Goal: Use online tool/utility

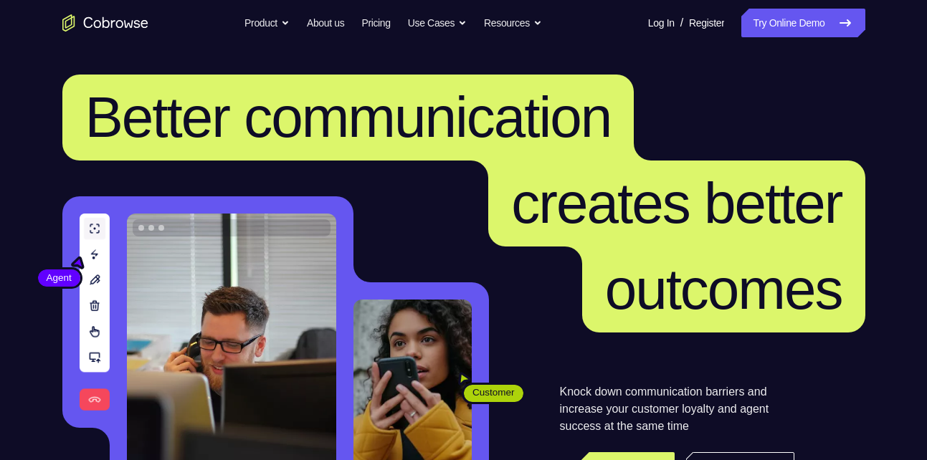
click at [811, 15] on link "Try Online Demo" at bounding box center [802, 23] width 123 height 29
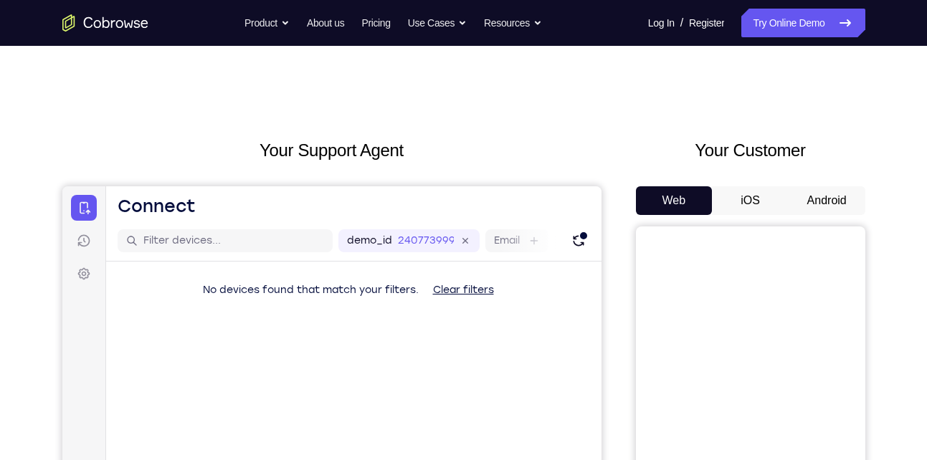
click at [803, 214] on button "Android" at bounding box center [827, 200] width 77 height 29
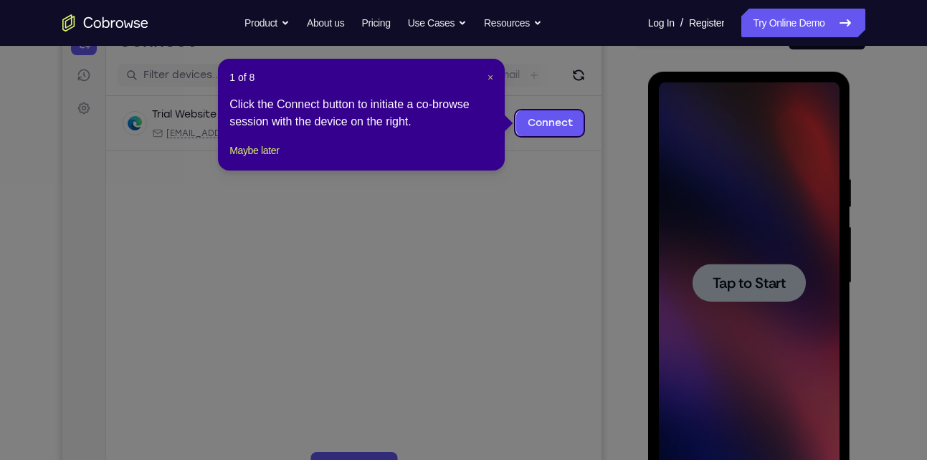
click at [490, 77] on span "×" at bounding box center [491, 77] width 6 height 11
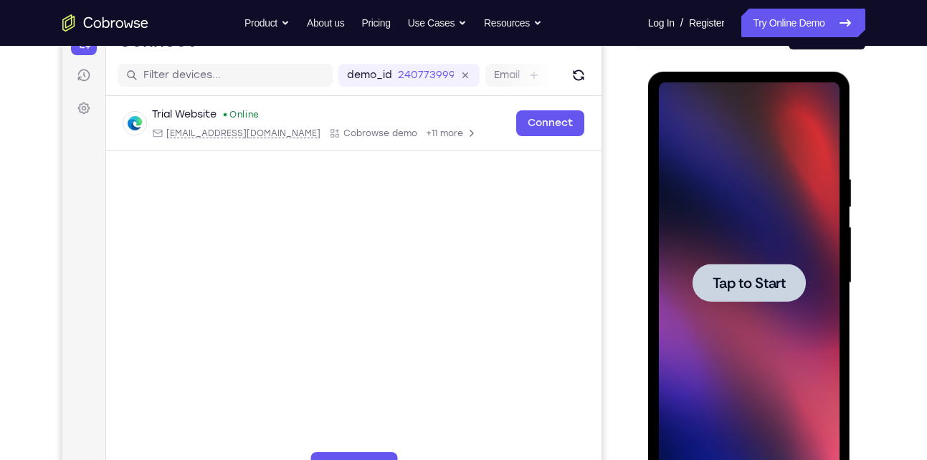
click at [759, 276] on span "Tap to Start" at bounding box center [749, 283] width 73 height 14
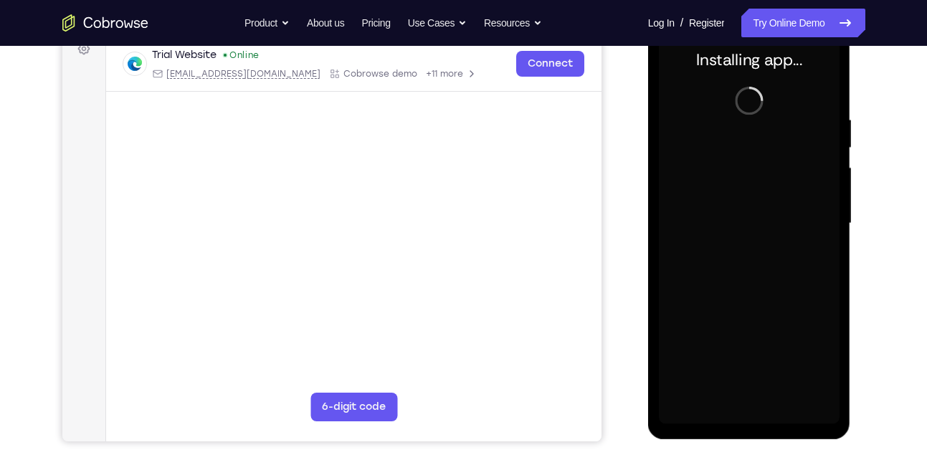
scroll to position [224, 0]
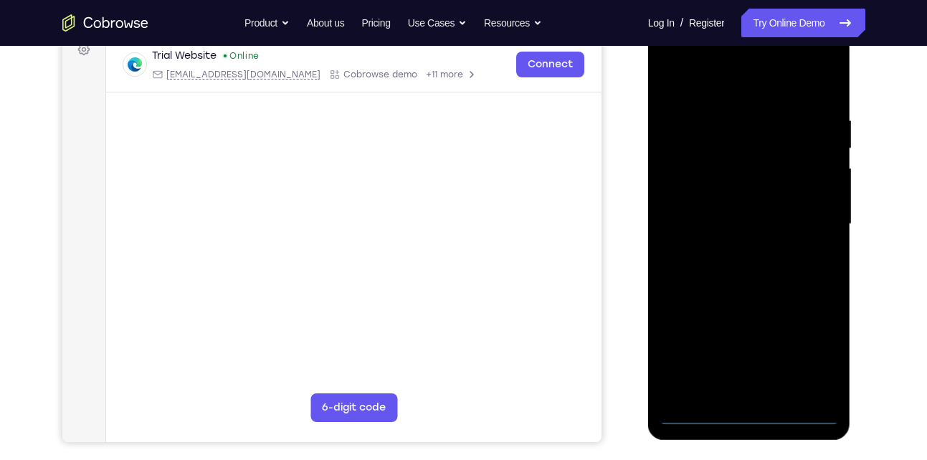
click at [746, 414] on div at bounding box center [749, 225] width 181 height 402
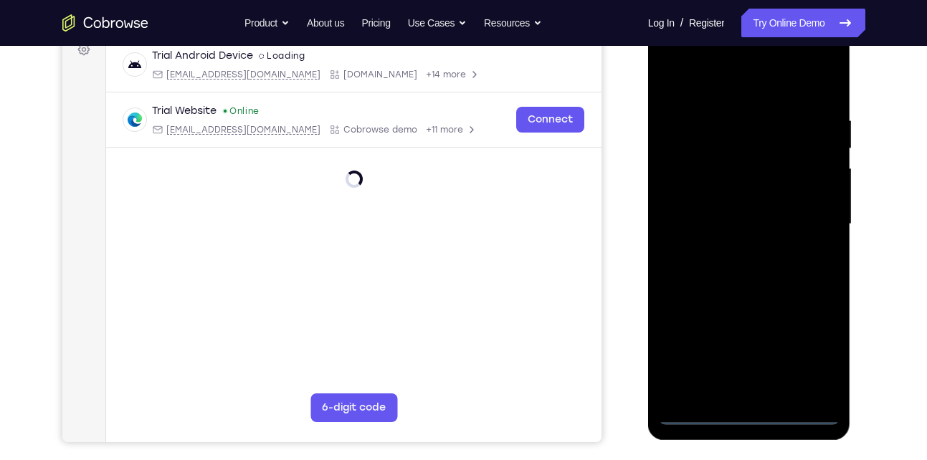
click at [815, 355] on div at bounding box center [749, 225] width 181 height 402
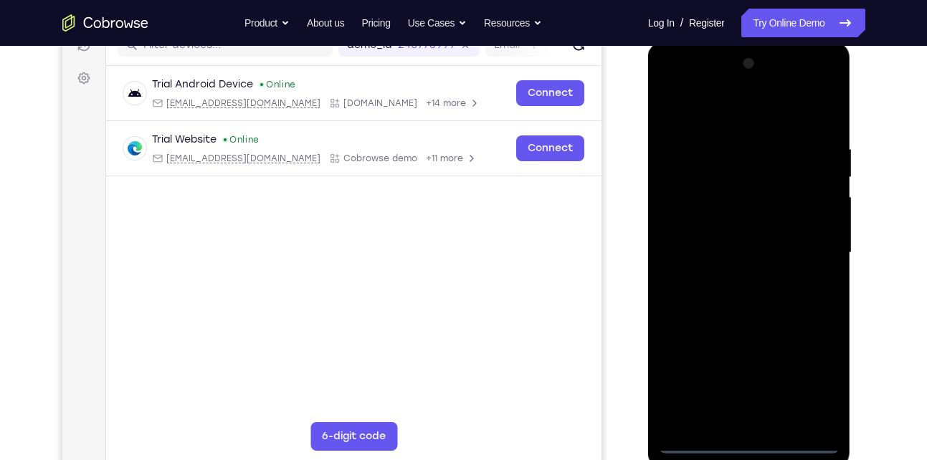
scroll to position [195, 0]
click at [731, 115] on div at bounding box center [749, 254] width 181 height 402
click at [813, 250] on div at bounding box center [749, 254] width 181 height 402
click at [731, 278] on div at bounding box center [749, 254] width 181 height 402
click at [747, 239] on div at bounding box center [749, 254] width 181 height 402
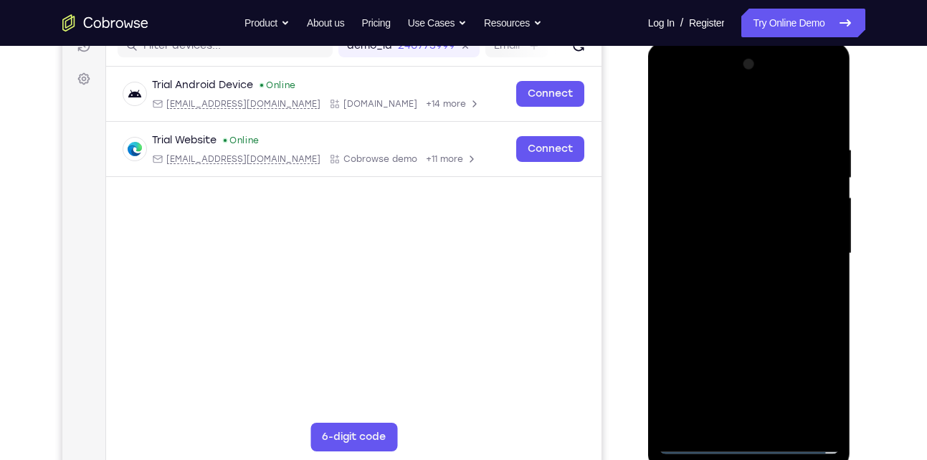
click at [738, 257] on div at bounding box center [749, 254] width 181 height 402
click at [728, 298] on div at bounding box center [749, 254] width 181 height 402
drag, startPoint x: 755, startPoint y: 118, endPoint x: 737, endPoint y: 38, distance: 82.3
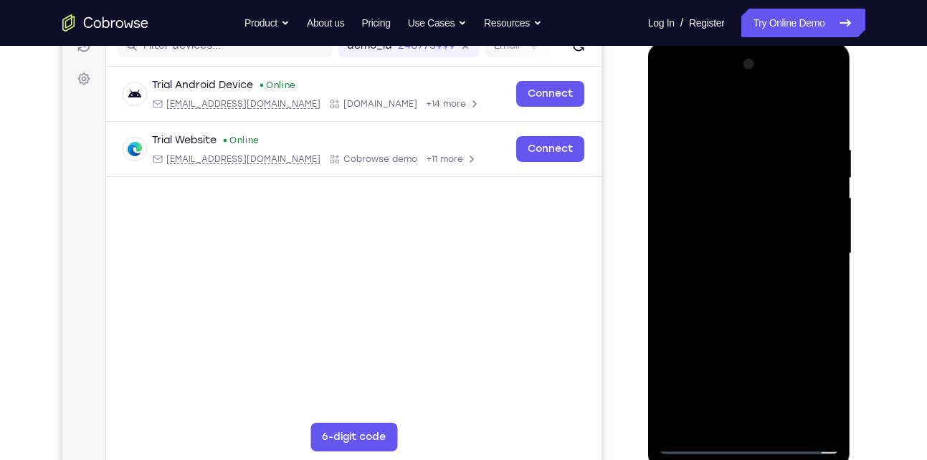
click at [737, 42] on html "Online web based iOS Simulators and Android Emulators. Run iPhone, iPad, Mobile…" at bounding box center [750, 257] width 204 height 430
click at [721, 285] on div at bounding box center [749, 254] width 181 height 402
click at [823, 130] on div at bounding box center [749, 254] width 181 height 402
click at [823, 112] on div at bounding box center [749, 254] width 181 height 402
click at [737, 144] on div at bounding box center [749, 254] width 181 height 402
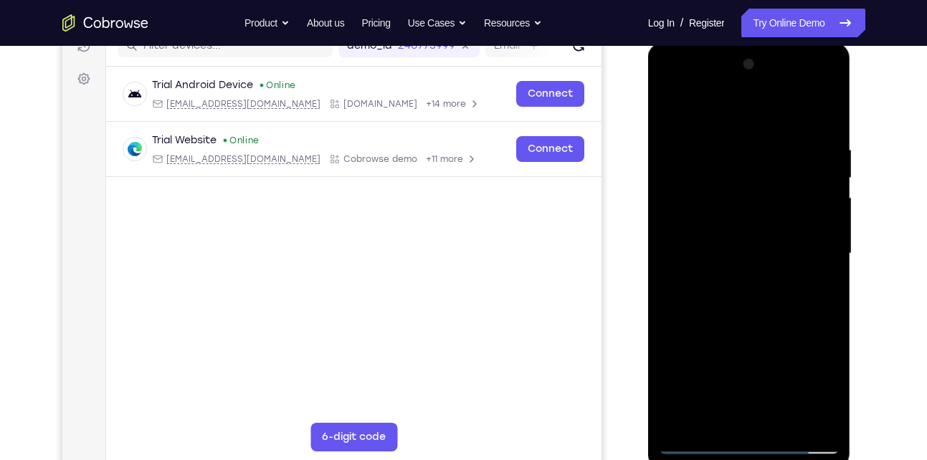
drag, startPoint x: 718, startPoint y: 275, endPoint x: 709, endPoint y: 191, distance: 84.3
click at [709, 191] on div at bounding box center [749, 254] width 181 height 402
drag, startPoint x: 723, startPoint y: 293, endPoint x: 724, endPoint y: 229, distance: 63.1
click at [724, 229] on div at bounding box center [749, 254] width 181 height 402
drag, startPoint x: 731, startPoint y: 320, endPoint x: 723, endPoint y: 281, distance: 39.4
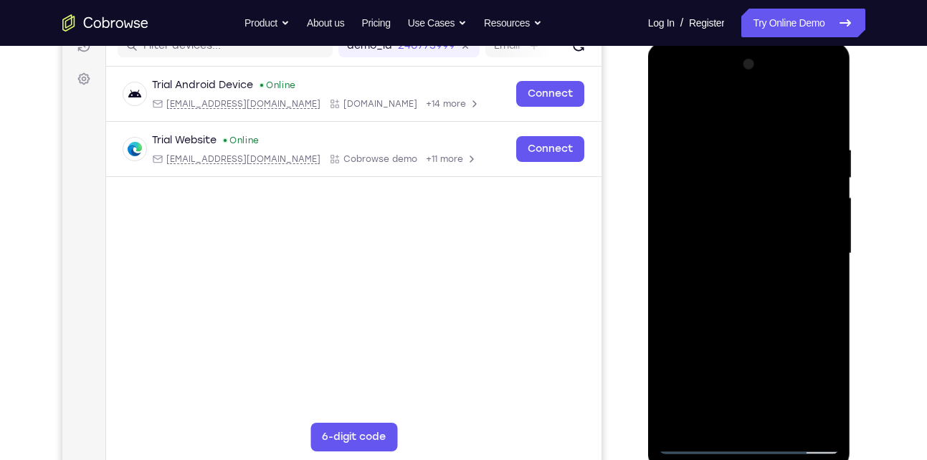
click at [723, 281] on div at bounding box center [749, 254] width 181 height 402
click at [768, 293] on div at bounding box center [749, 254] width 181 height 402
click at [806, 294] on div at bounding box center [749, 254] width 181 height 402
drag, startPoint x: 734, startPoint y: 308, endPoint x: 726, endPoint y: 218, distance: 90.0
click at [726, 218] on div at bounding box center [749, 254] width 181 height 402
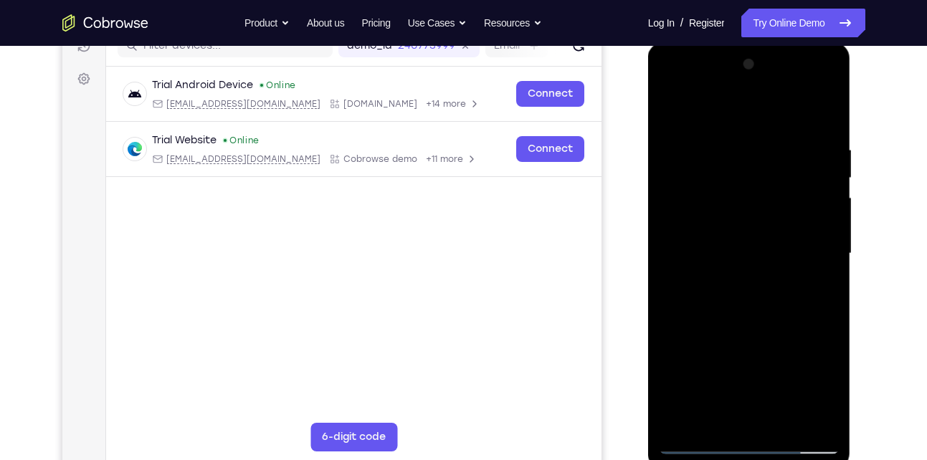
drag, startPoint x: 741, startPoint y: 336, endPoint x: 727, endPoint y: 266, distance: 71.7
click at [727, 266] on div at bounding box center [749, 254] width 181 height 402
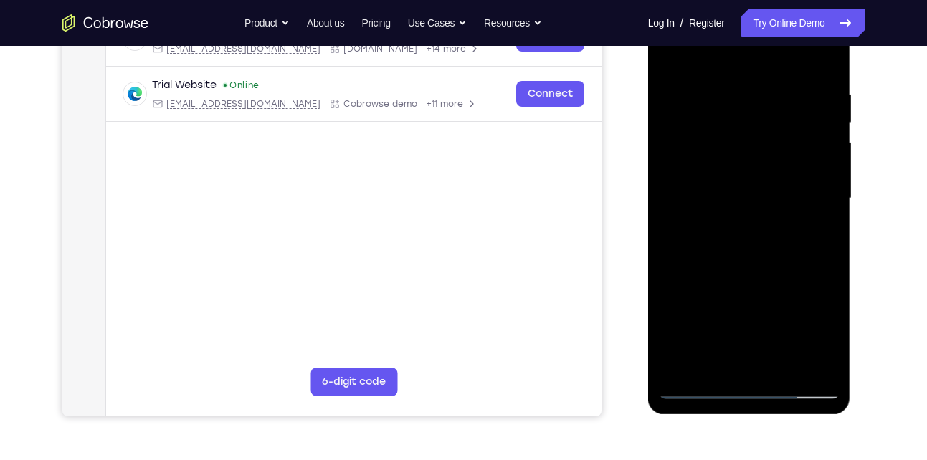
scroll to position [251, 0]
click at [708, 284] on div at bounding box center [749, 198] width 181 height 402
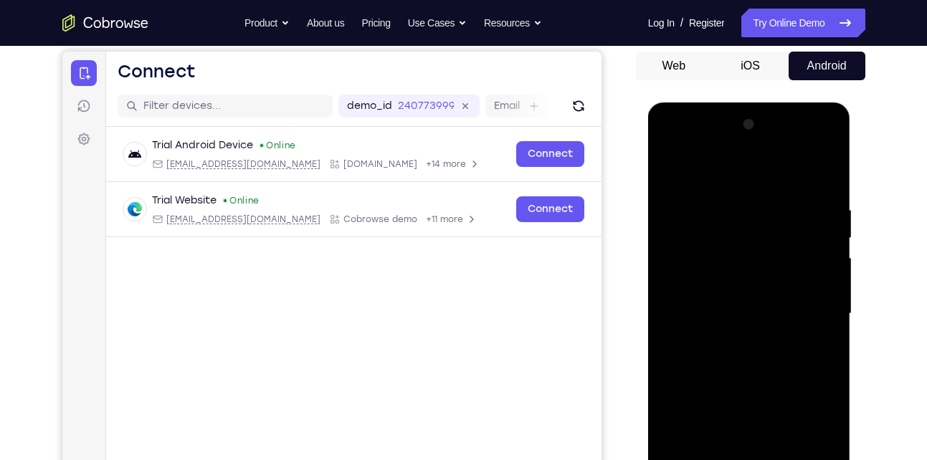
scroll to position [125, 0]
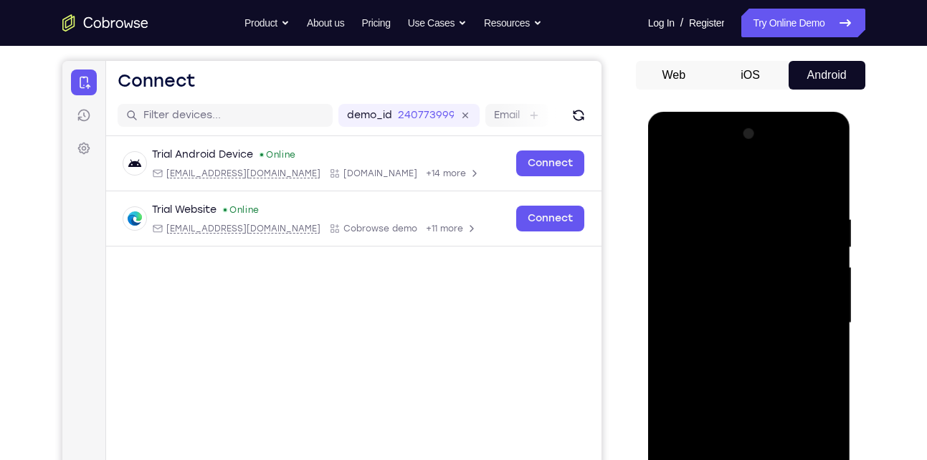
click at [671, 181] on div at bounding box center [749, 324] width 181 height 402
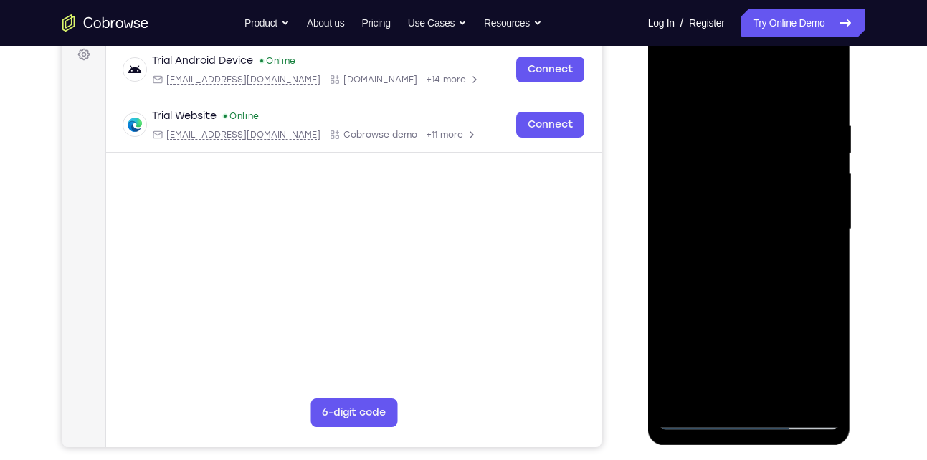
scroll to position [220, 0]
drag, startPoint x: 728, startPoint y: 299, endPoint x: 712, endPoint y: 225, distance: 75.5
click at [712, 225] on div at bounding box center [749, 229] width 181 height 402
drag, startPoint x: 721, startPoint y: 346, endPoint x: 710, endPoint y: 260, distance: 86.0
click at [710, 260] on div at bounding box center [749, 229] width 181 height 402
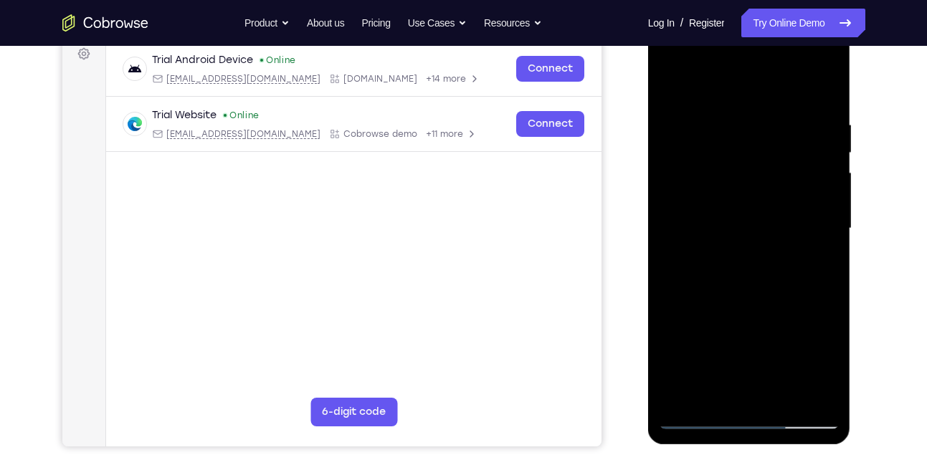
drag, startPoint x: 721, startPoint y: 323, endPoint x: 712, endPoint y: 273, distance: 51.0
click at [712, 273] on div at bounding box center [749, 229] width 181 height 402
drag, startPoint x: 714, startPoint y: 247, endPoint x: 720, endPoint y: 381, distance: 134.2
click at [720, 381] on div at bounding box center [749, 229] width 181 height 402
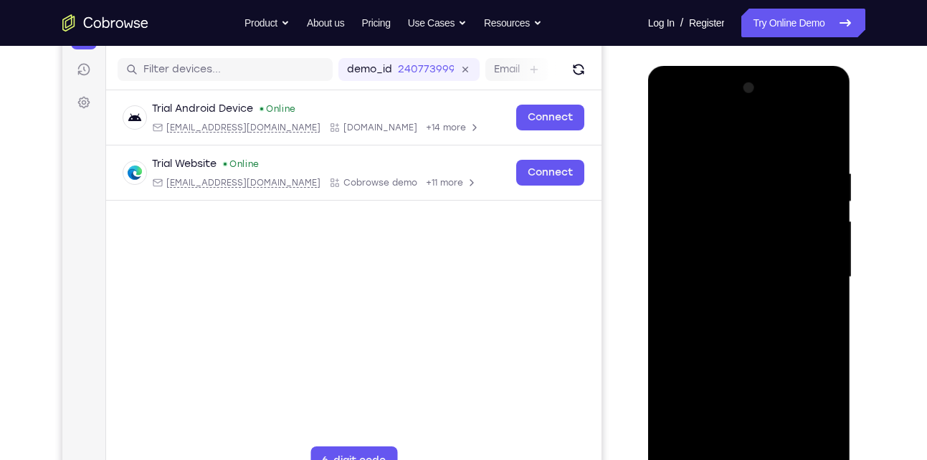
scroll to position [170, 0]
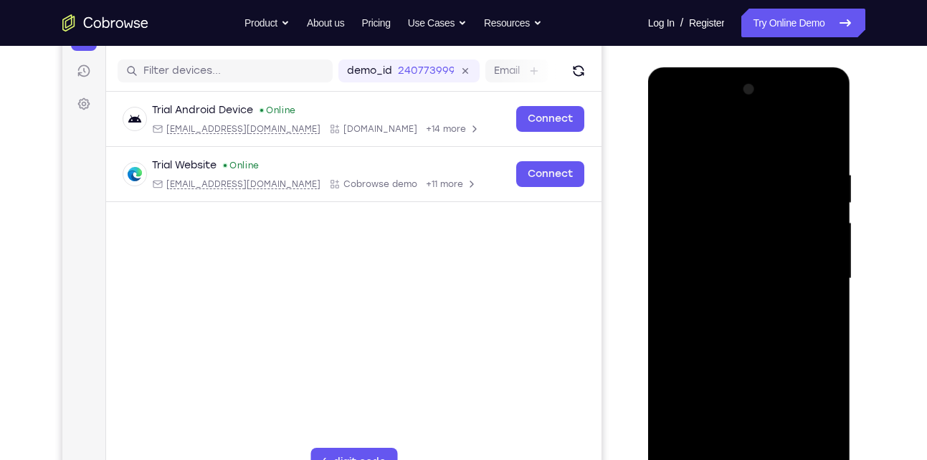
drag, startPoint x: 712, startPoint y: 188, endPoint x: 720, endPoint y: 312, distance: 124.3
click at [720, 312] on div at bounding box center [749, 279] width 181 height 402
click at [706, 184] on div at bounding box center [749, 279] width 181 height 402
click at [727, 182] on div at bounding box center [749, 279] width 181 height 402
click at [675, 131] on div at bounding box center [749, 279] width 181 height 402
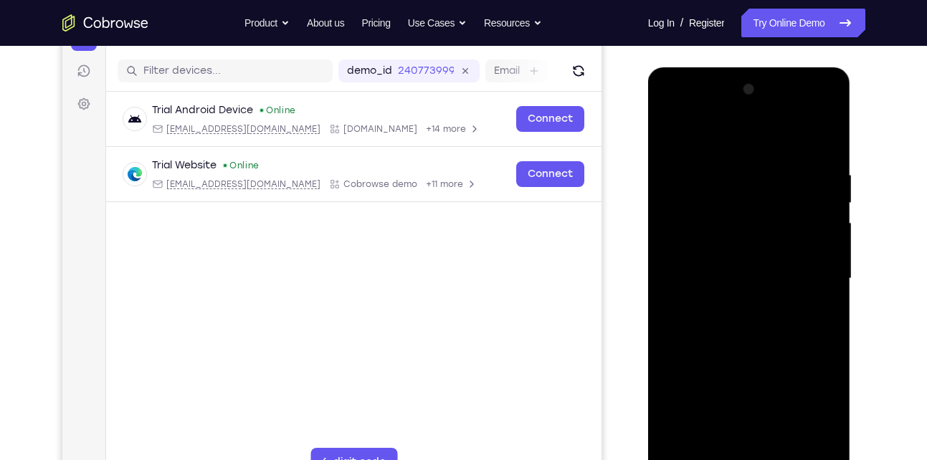
click at [772, 183] on div at bounding box center [749, 279] width 181 height 402
click at [671, 135] on div at bounding box center [749, 279] width 181 height 402
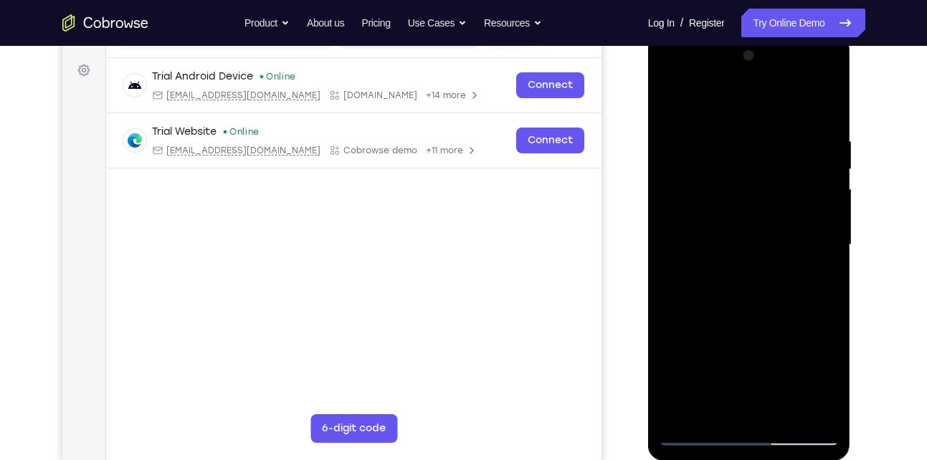
scroll to position [205, 0]
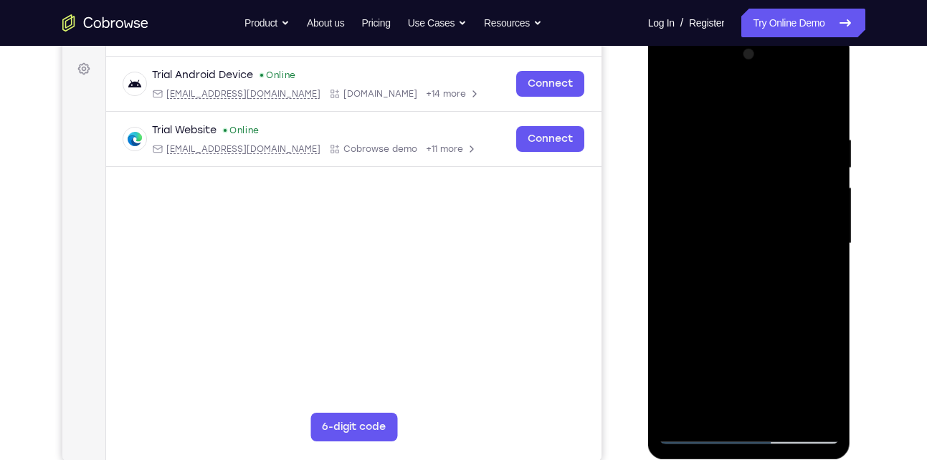
drag, startPoint x: 746, startPoint y: 184, endPoint x: 751, endPoint y: 327, distance: 143.5
click at [751, 327] on div at bounding box center [749, 244] width 181 height 402
click at [754, 136] on div at bounding box center [749, 244] width 181 height 402
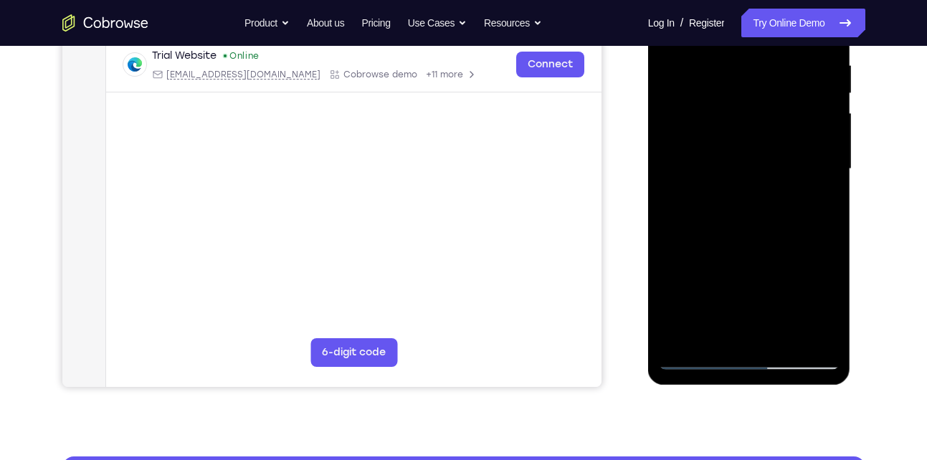
click at [782, 335] on div at bounding box center [749, 169] width 181 height 402
drag, startPoint x: 733, startPoint y: 265, endPoint x: 717, endPoint y: 137, distance: 129.3
click at [717, 137] on div at bounding box center [749, 169] width 181 height 402
click at [746, 242] on div at bounding box center [749, 169] width 181 height 402
drag, startPoint x: 749, startPoint y: 295, endPoint x: 725, endPoint y: 159, distance: 138.3
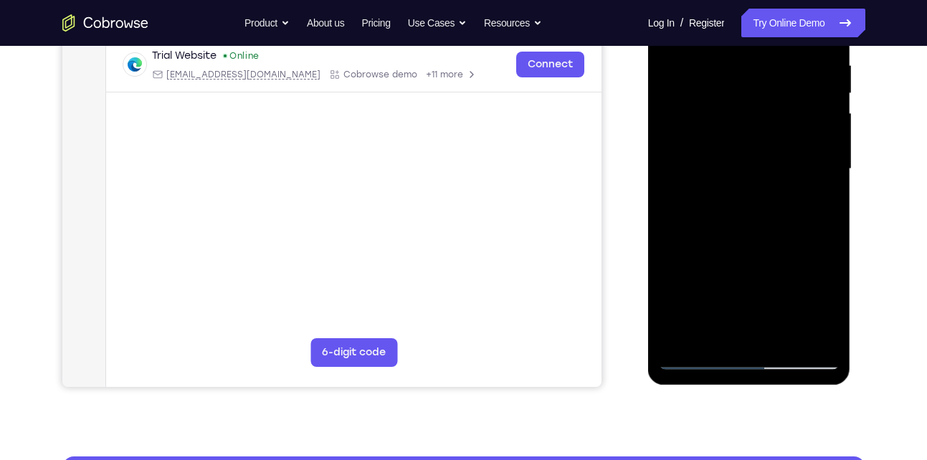
click at [725, 159] on div at bounding box center [749, 169] width 181 height 402
drag, startPoint x: 750, startPoint y: 305, endPoint x: 728, endPoint y: 181, distance: 125.9
click at [728, 181] on div at bounding box center [749, 169] width 181 height 402
drag, startPoint x: 752, startPoint y: 322, endPoint x: 730, endPoint y: 230, distance: 94.4
click at [730, 230] on div at bounding box center [749, 169] width 181 height 402
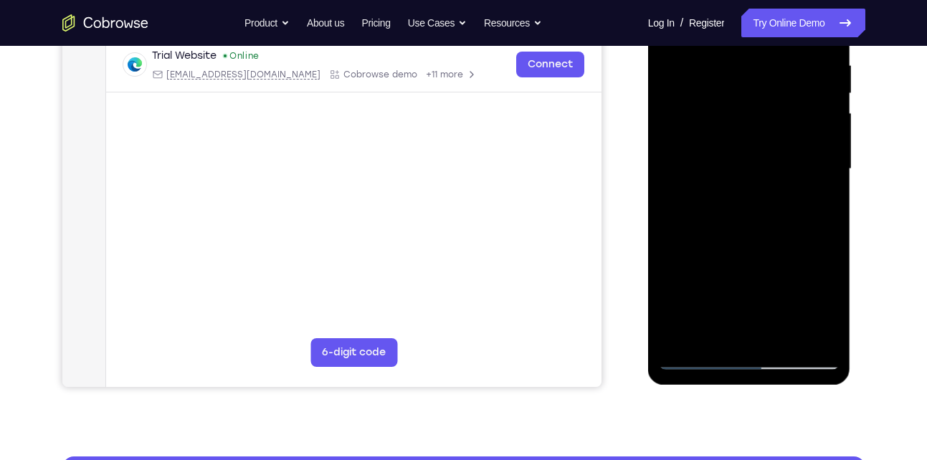
drag, startPoint x: 745, startPoint y: 297, endPoint x: 732, endPoint y: 212, distance: 85.6
click at [732, 212] on div at bounding box center [749, 169] width 181 height 402
drag, startPoint x: 744, startPoint y: 308, endPoint x: 727, endPoint y: 217, distance: 91.8
click at [727, 217] on div at bounding box center [749, 169] width 181 height 402
drag, startPoint x: 747, startPoint y: 312, endPoint x: 736, endPoint y: 264, distance: 49.2
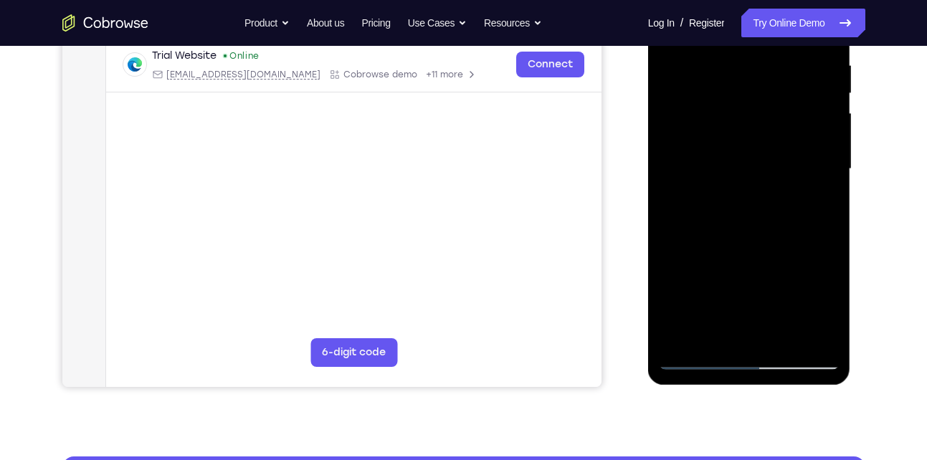
click at [736, 264] on div at bounding box center [749, 169] width 181 height 402
click at [739, 273] on div at bounding box center [749, 169] width 181 height 402
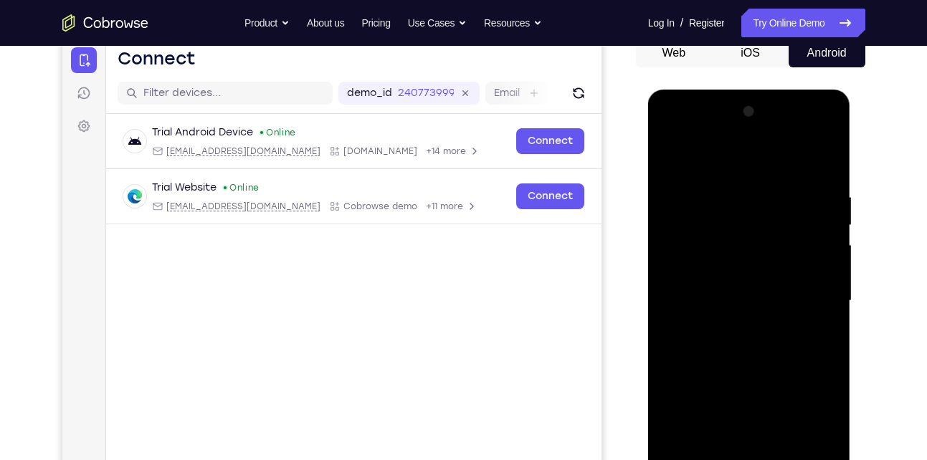
scroll to position [145, 0]
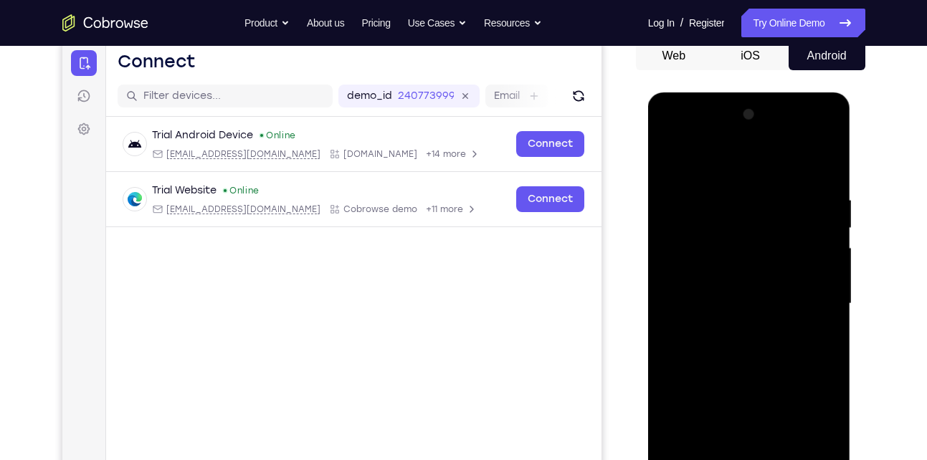
click at [693, 162] on div at bounding box center [749, 304] width 181 height 402
click at [807, 343] on div at bounding box center [749, 304] width 181 height 402
click at [673, 156] on div at bounding box center [749, 304] width 181 height 402
click at [784, 204] on div at bounding box center [749, 304] width 181 height 402
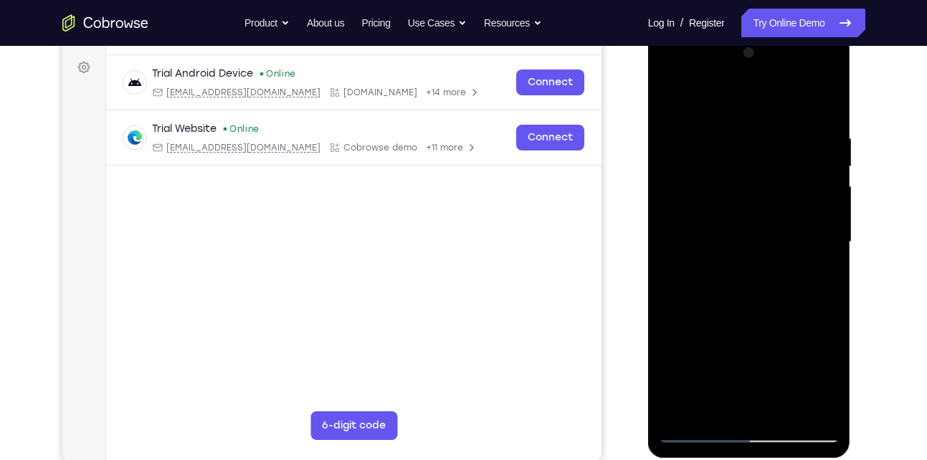
scroll to position [264, 0]
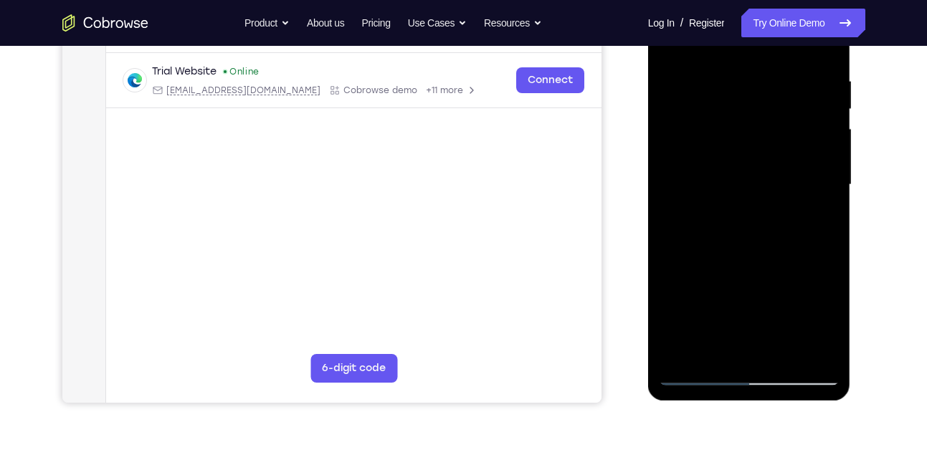
click at [709, 347] on div at bounding box center [749, 185] width 181 height 402
click at [791, 270] on div at bounding box center [749, 185] width 181 height 402
click at [821, 208] on div at bounding box center [749, 185] width 181 height 402
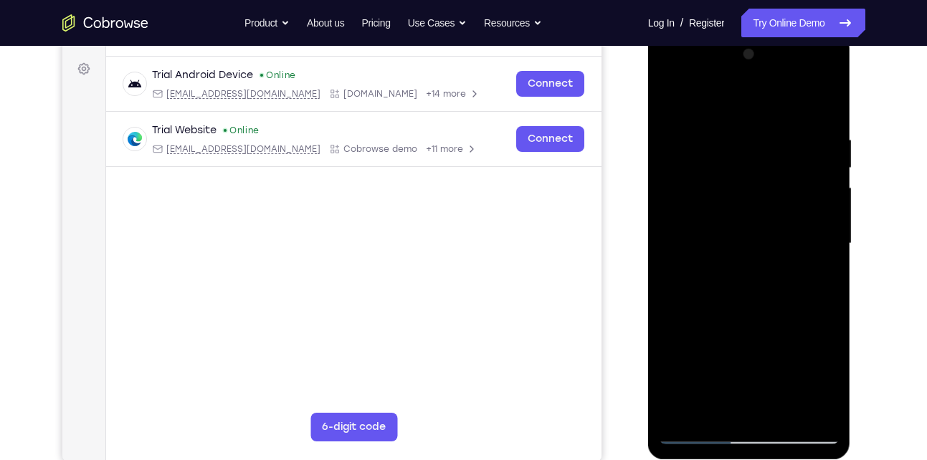
scroll to position [176, 0]
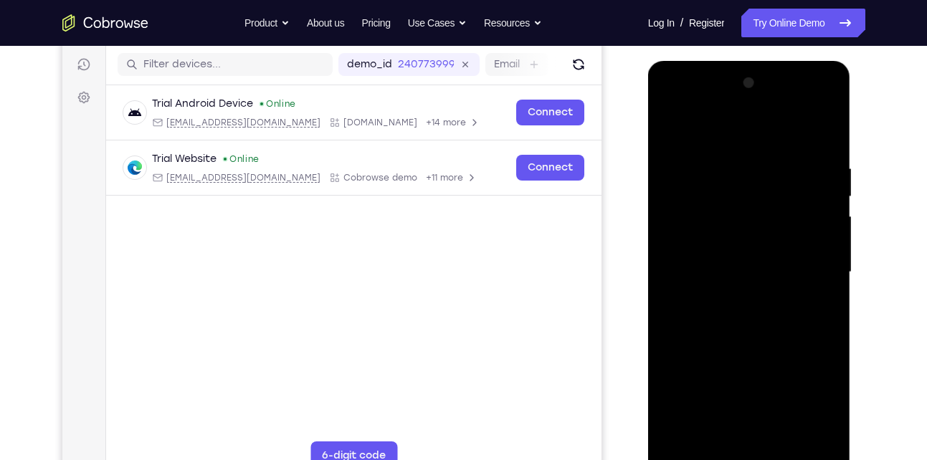
click at [672, 130] on div at bounding box center [749, 273] width 181 height 402
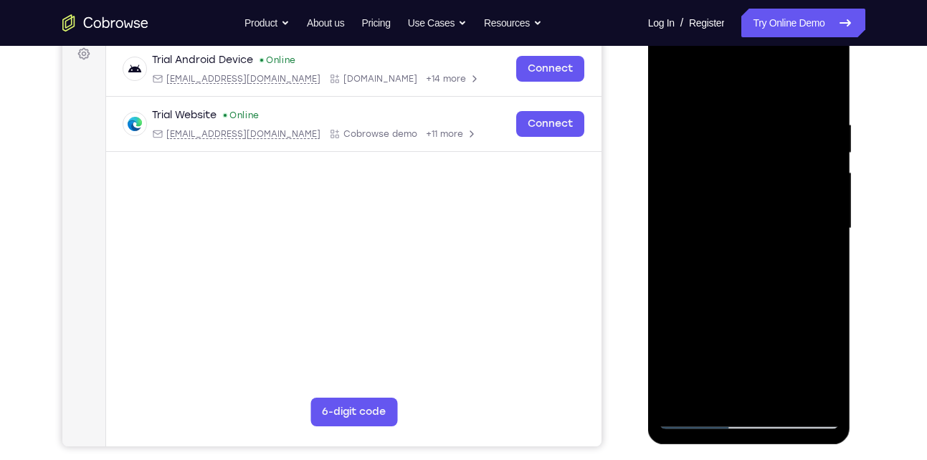
drag, startPoint x: 713, startPoint y: 242, endPoint x: 712, endPoint y: 219, distance: 23.7
click at [712, 219] on div at bounding box center [749, 229] width 181 height 402
drag, startPoint x: 749, startPoint y: 348, endPoint x: 741, endPoint y: 280, distance: 69.2
click at [741, 280] on div at bounding box center [749, 229] width 181 height 402
click at [747, 342] on div at bounding box center [749, 229] width 181 height 402
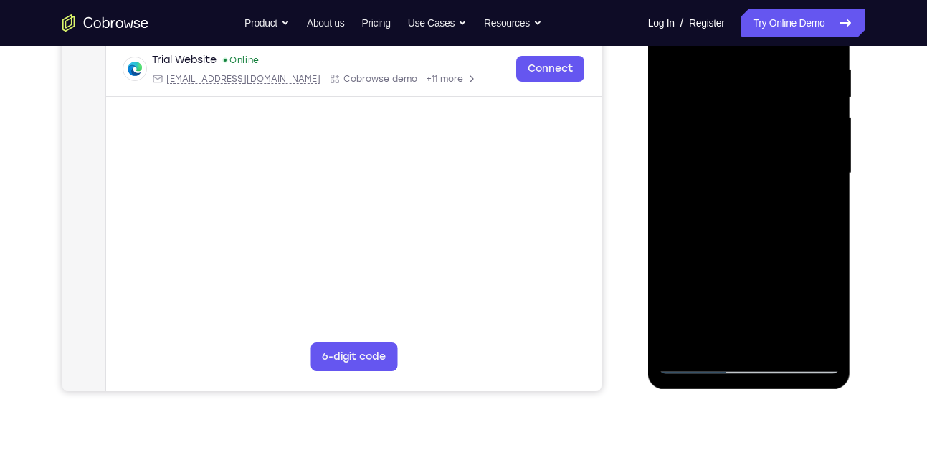
scroll to position [161, 0]
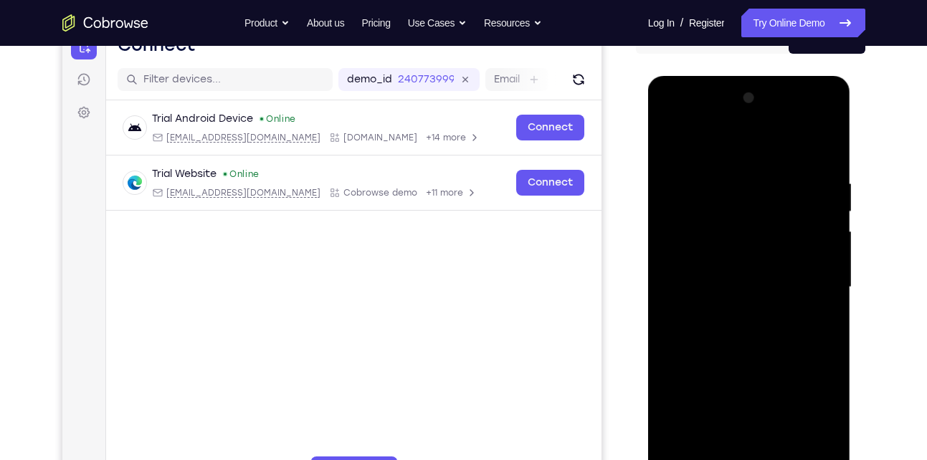
click at [695, 148] on div at bounding box center [749, 288] width 181 height 402
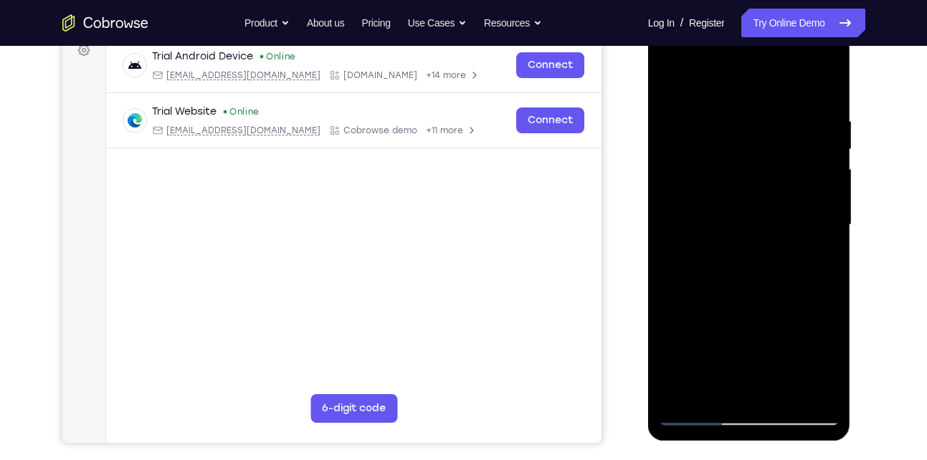
scroll to position [174, 0]
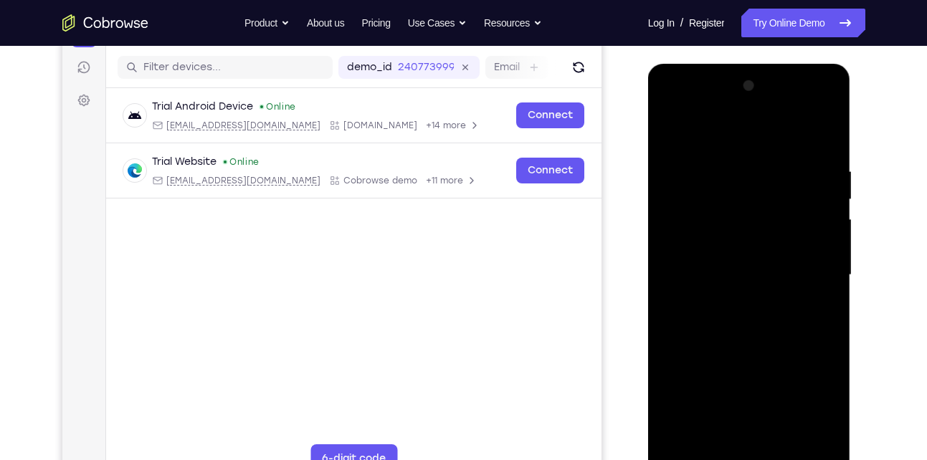
click at [673, 133] on div at bounding box center [749, 276] width 181 height 402
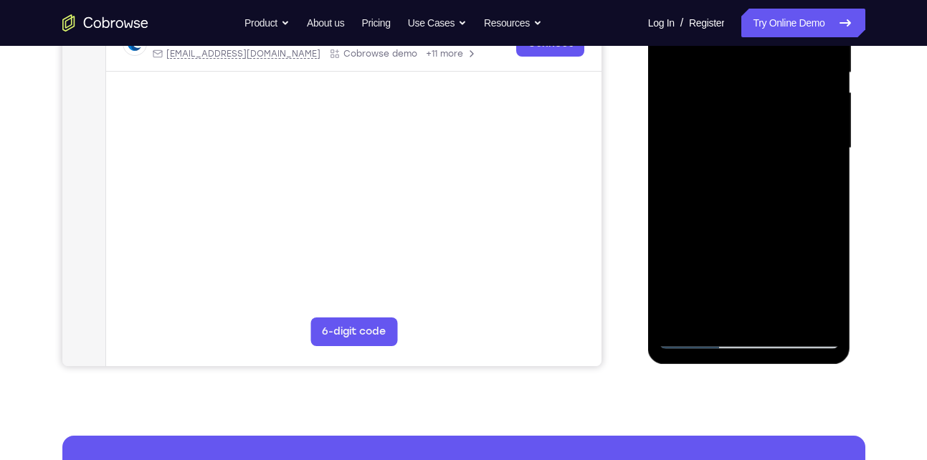
click at [699, 308] on div at bounding box center [749, 149] width 181 height 402
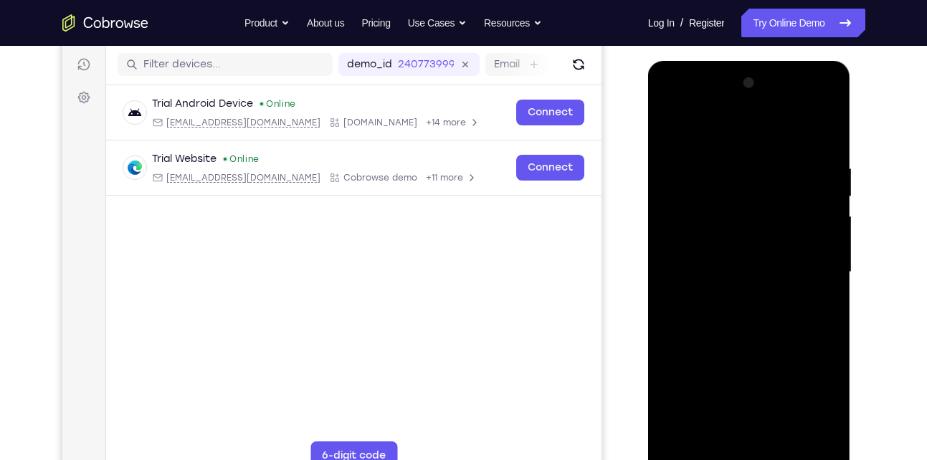
scroll to position [176, 0]
click at [670, 133] on div at bounding box center [749, 273] width 181 height 402
drag, startPoint x: 742, startPoint y: 304, endPoint x: 742, endPoint y: 227, distance: 77.4
click at [742, 227] on div at bounding box center [749, 273] width 181 height 402
drag, startPoint x: 759, startPoint y: 308, endPoint x: 764, endPoint y: 235, distance: 72.6
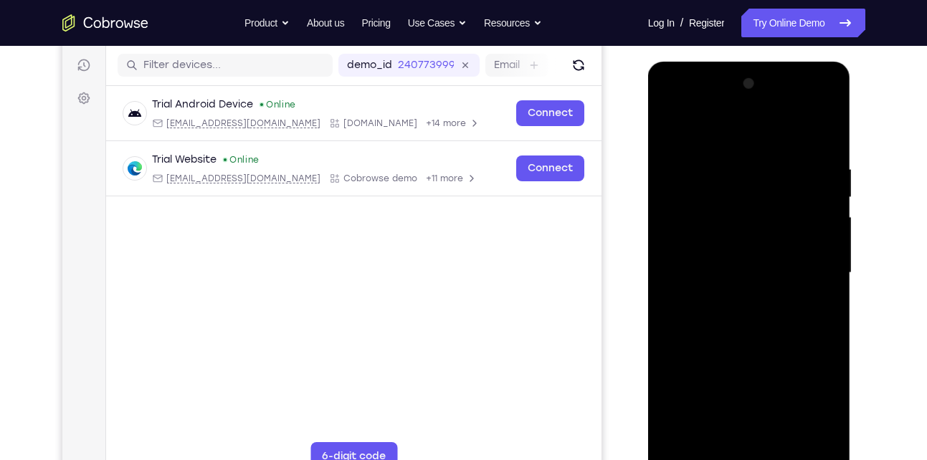
click at [764, 235] on div at bounding box center [749, 273] width 181 height 402
drag, startPoint x: 761, startPoint y: 370, endPoint x: 761, endPoint y: 282, distance: 88.2
click at [761, 282] on div at bounding box center [749, 273] width 181 height 402
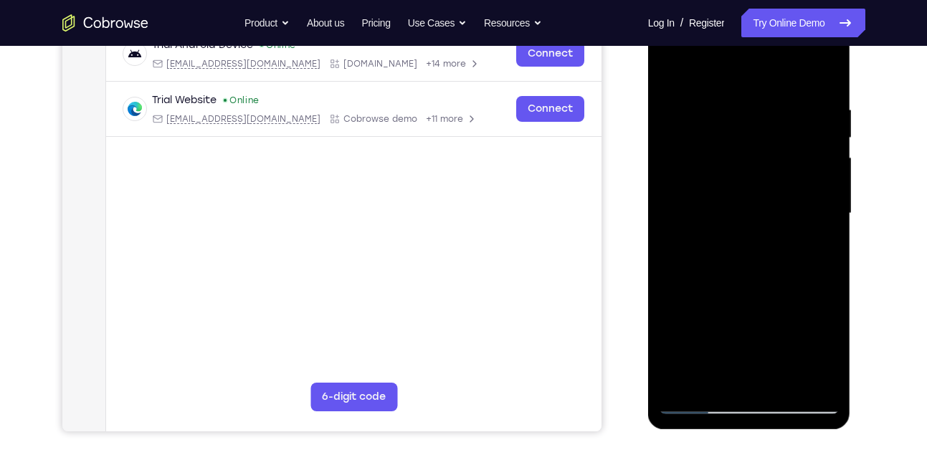
scroll to position [234, 0]
click at [761, 268] on div at bounding box center [749, 215] width 181 height 402
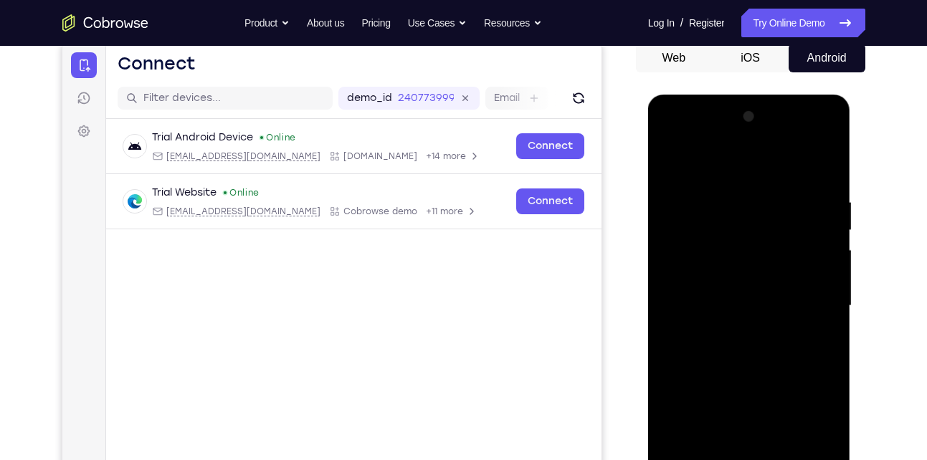
scroll to position [143, 0]
click at [673, 165] on div at bounding box center [749, 306] width 181 height 402
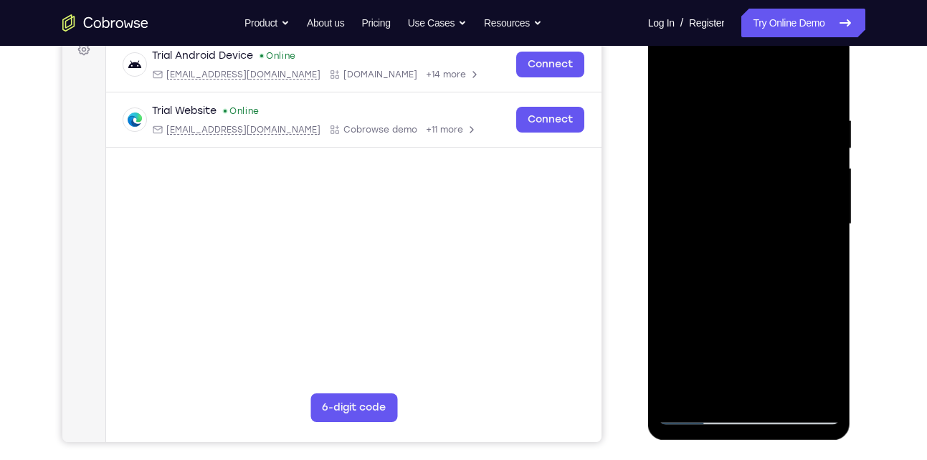
scroll to position [224, 0]
drag, startPoint x: 742, startPoint y: 320, endPoint x: 732, endPoint y: 226, distance: 95.2
click at [732, 226] on div at bounding box center [749, 225] width 181 height 402
drag, startPoint x: 744, startPoint y: 346, endPoint x: 728, endPoint y: 227, distance: 119.4
click at [728, 227] on div at bounding box center [749, 225] width 181 height 402
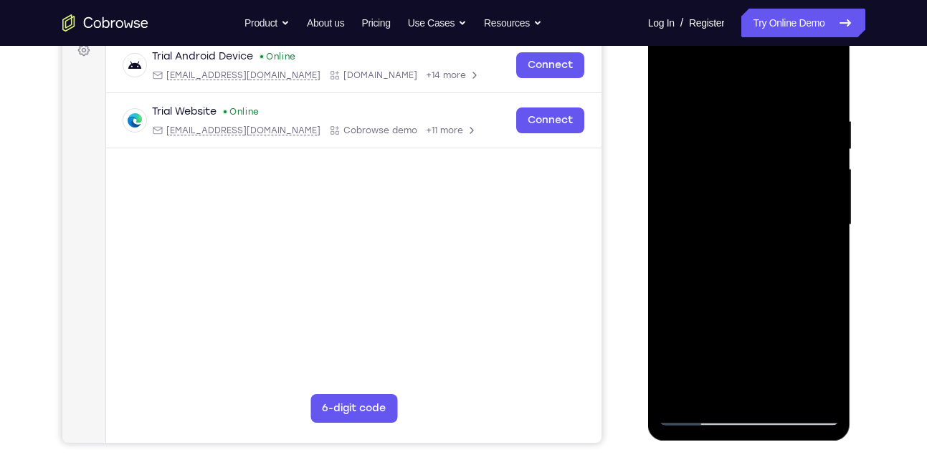
drag, startPoint x: 755, startPoint y: 320, endPoint x: 749, endPoint y: 232, distance: 87.7
click at [749, 232] on div at bounding box center [749, 225] width 181 height 402
drag, startPoint x: 756, startPoint y: 356, endPoint x: 741, endPoint y: 240, distance: 117.1
click at [741, 240] on div at bounding box center [749, 225] width 181 height 402
drag, startPoint x: 760, startPoint y: 331, endPoint x: 756, endPoint y: 240, distance: 91.1
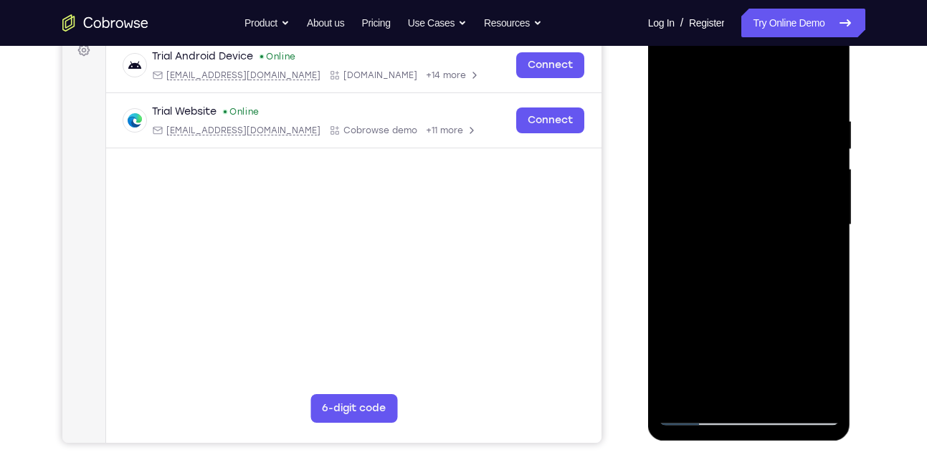
click at [756, 240] on div at bounding box center [749, 225] width 181 height 402
click at [733, 292] on div at bounding box center [749, 225] width 181 height 402
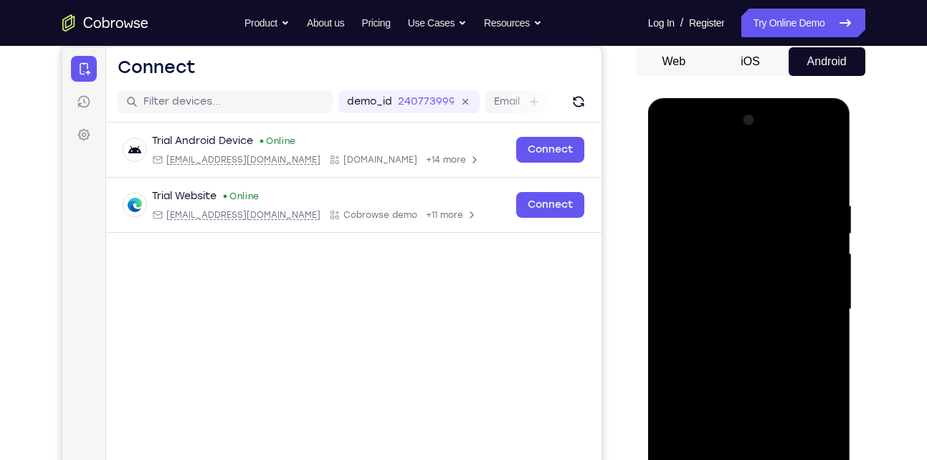
scroll to position [136, 0]
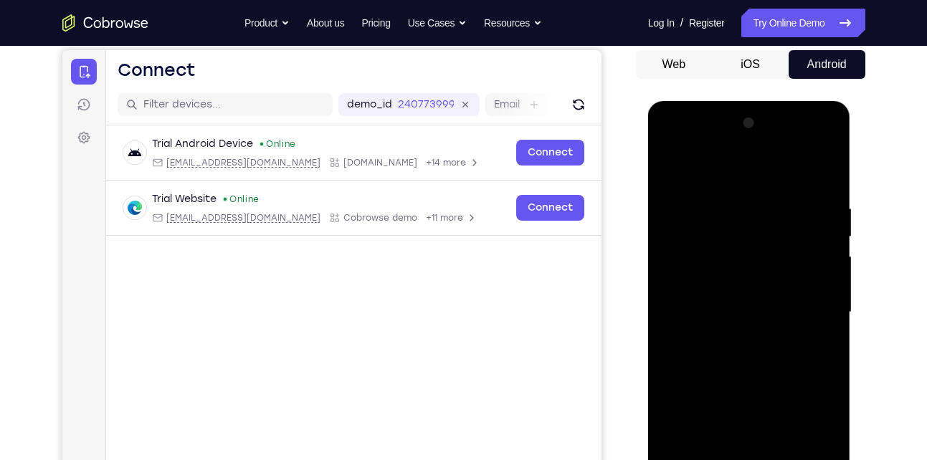
click at [696, 173] on div at bounding box center [749, 313] width 181 height 402
click at [807, 332] on div at bounding box center [749, 313] width 181 height 402
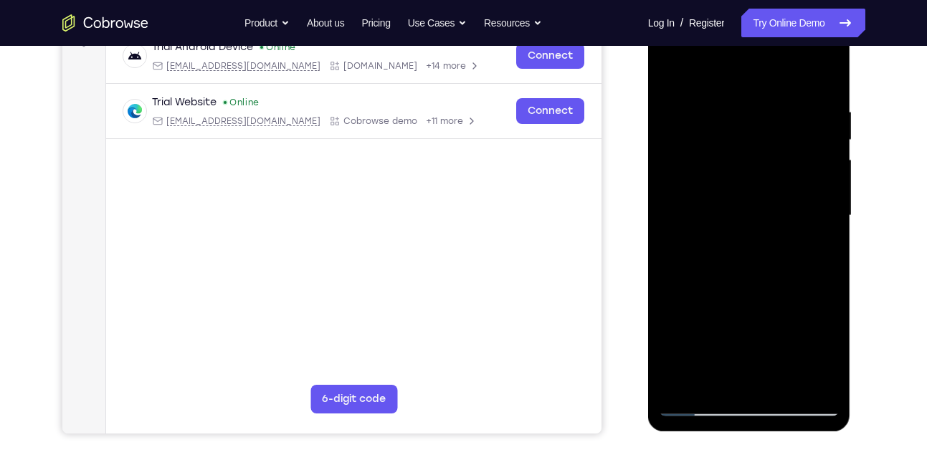
scroll to position [234, 0]
click at [780, 384] on div at bounding box center [749, 215] width 181 height 402
drag, startPoint x: 734, startPoint y: 305, endPoint x: 726, endPoint y: 90, distance: 215.2
click at [726, 90] on div at bounding box center [749, 215] width 181 height 402
drag, startPoint x: 746, startPoint y: 313, endPoint x: 739, endPoint y: 212, distance: 101.4
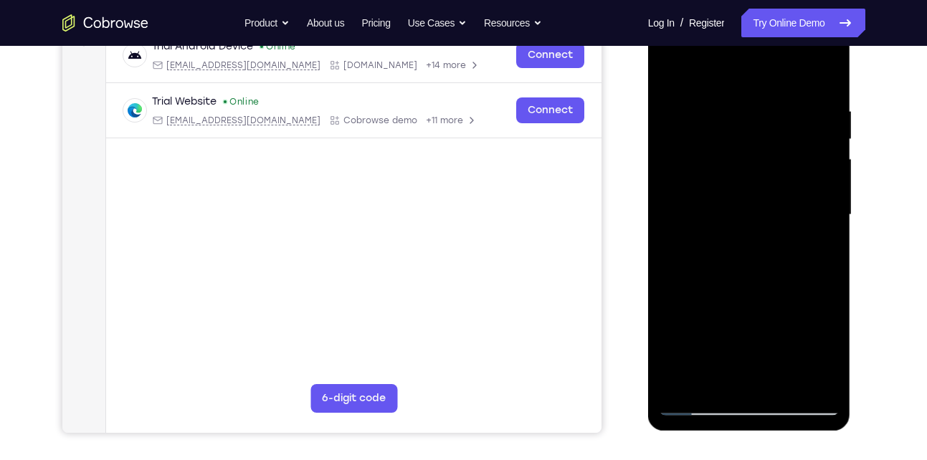
click at [739, 212] on div at bounding box center [749, 215] width 181 height 402
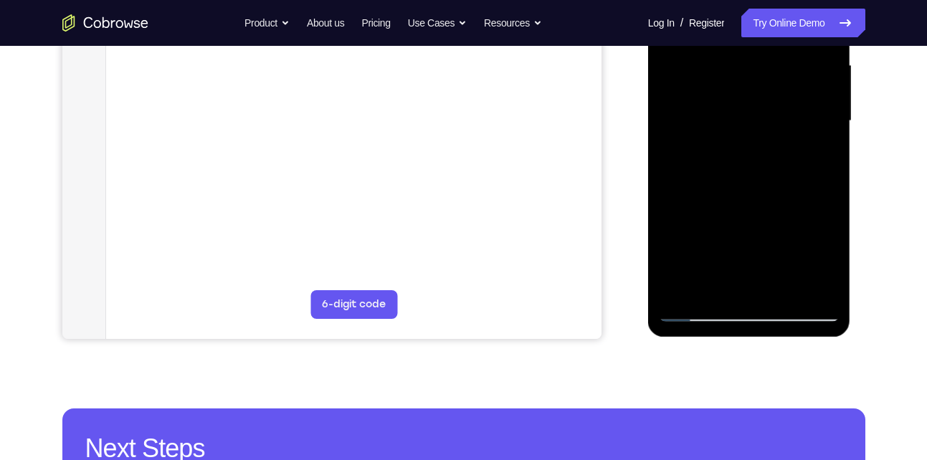
click at [696, 308] on div at bounding box center [749, 121] width 181 height 402
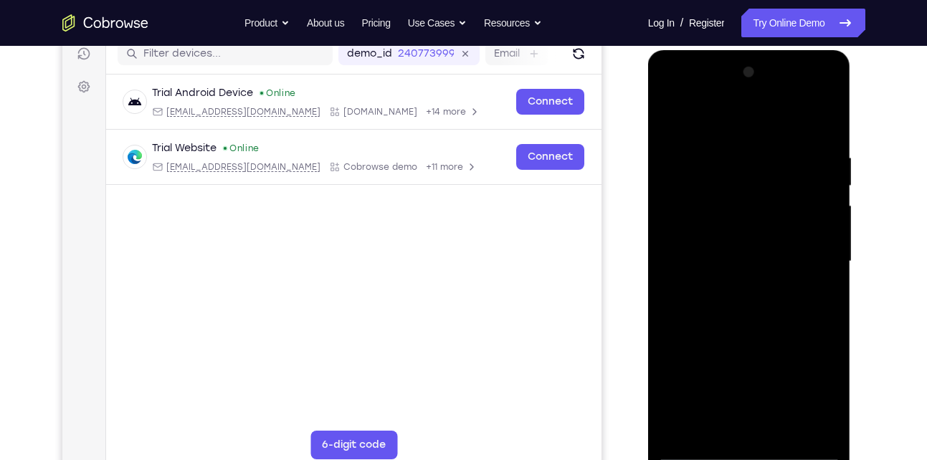
scroll to position [267, 0]
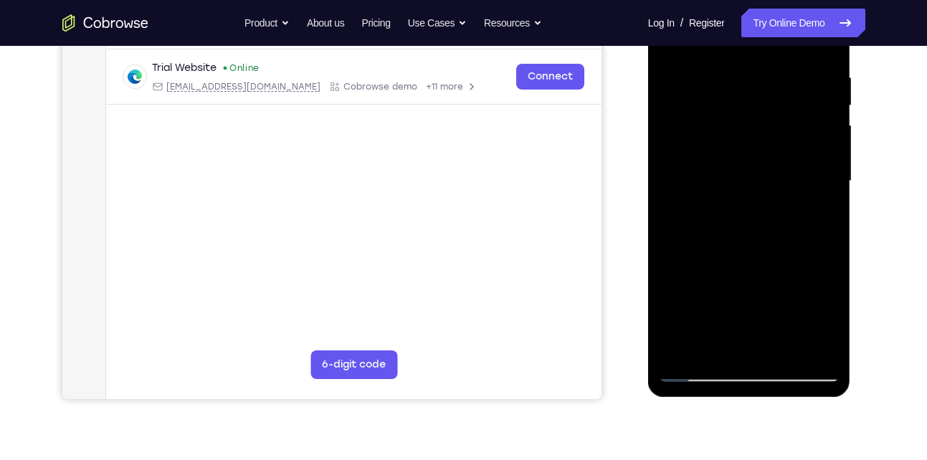
click at [682, 345] on div at bounding box center [749, 182] width 181 height 402
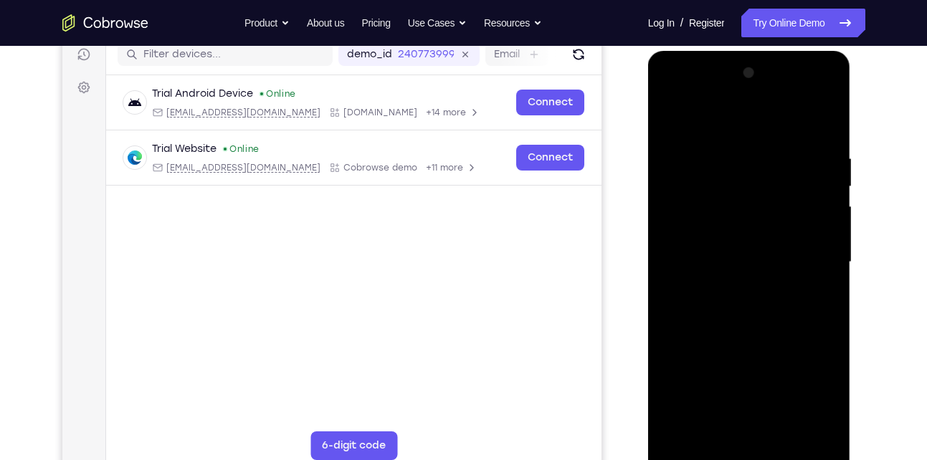
scroll to position [186, 0]
click at [825, 121] on div at bounding box center [749, 263] width 181 height 402
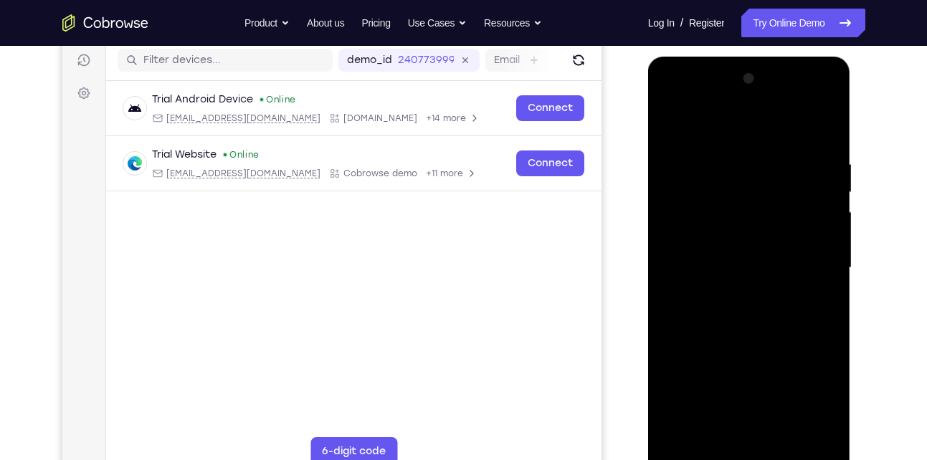
scroll to position [181, 0]
click at [725, 148] on div at bounding box center [749, 268] width 181 height 402
drag, startPoint x: 738, startPoint y: 295, endPoint x: 718, endPoint y: 187, distance: 109.4
click at [718, 187] on div at bounding box center [749, 268] width 181 height 402
drag, startPoint x: 726, startPoint y: 341, endPoint x: 719, endPoint y: 255, distance: 86.3
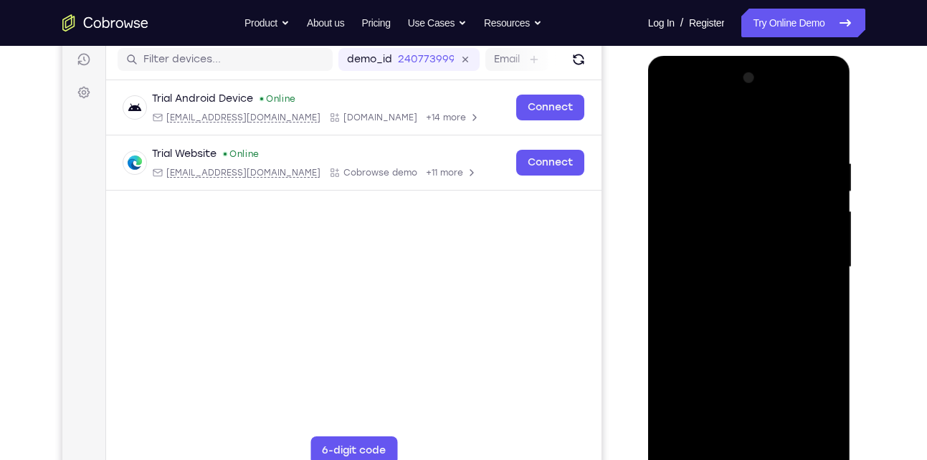
click at [719, 255] on div at bounding box center [749, 268] width 181 height 402
drag, startPoint x: 728, startPoint y: 366, endPoint x: 718, endPoint y: 249, distance: 117.2
click at [718, 249] on div at bounding box center [749, 268] width 181 height 402
click at [711, 336] on div at bounding box center [749, 268] width 181 height 402
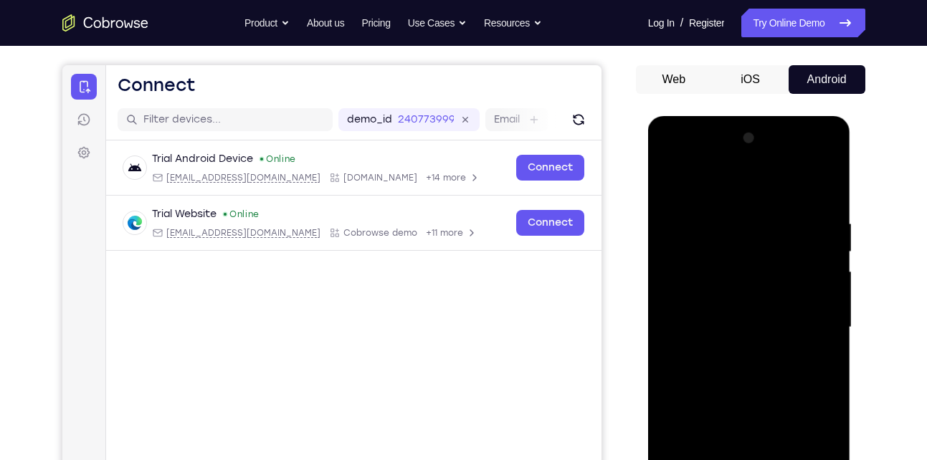
scroll to position [120, 0]
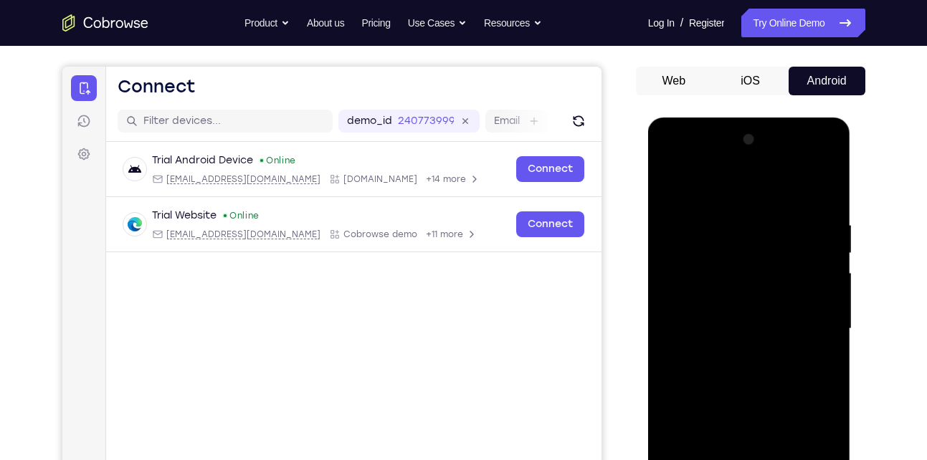
drag, startPoint x: 727, startPoint y: 233, endPoint x: 727, endPoint y: 330, distance: 96.8
click at [727, 330] on div at bounding box center [749, 329] width 181 height 402
click at [673, 184] on div at bounding box center [749, 329] width 181 height 402
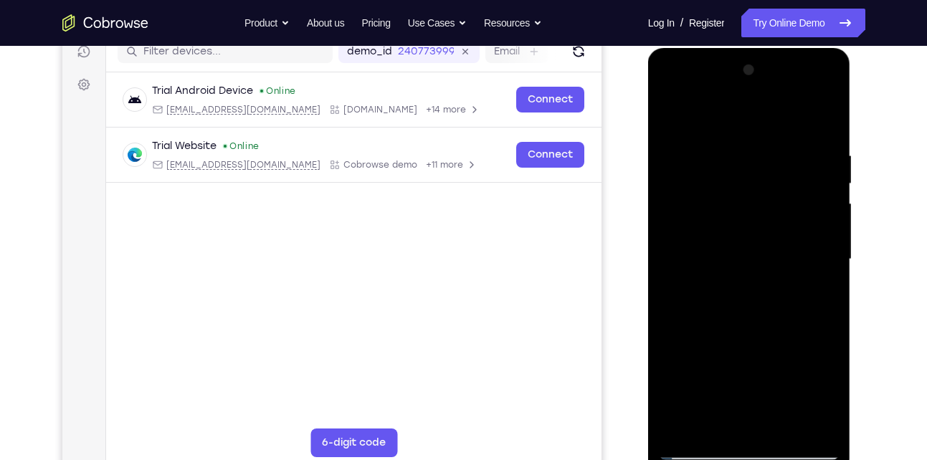
scroll to position [191, 0]
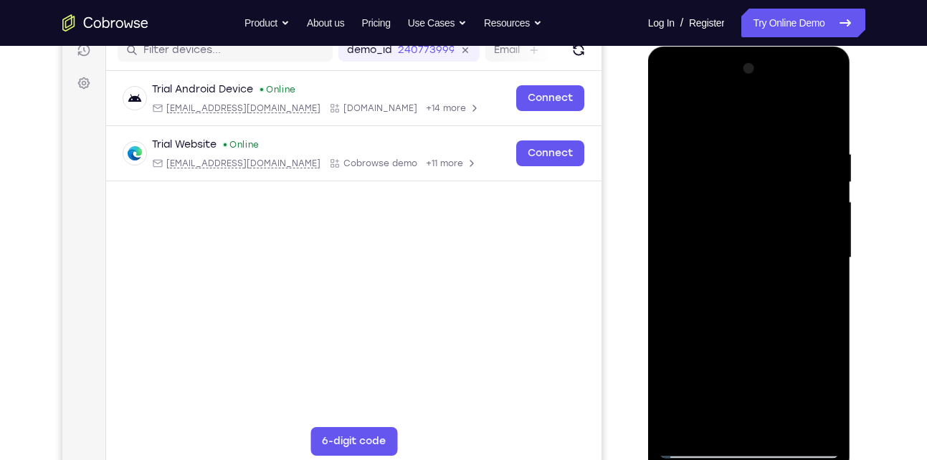
drag, startPoint x: 721, startPoint y: 365, endPoint x: 706, endPoint y: 210, distance: 155.7
click at [706, 210] on div at bounding box center [749, 258] width 181 height 402
drag, startPoint x: 719, startPoint y: 322, endPoint x: 708, endPoint y: 190, distance: 132.4
click at [708, 190] on div at bounding box center [749, 258] width 181 height 402
drag, startPoint x: 721, startPoint y: 314, endPoint x: 709, endPoint y: 208, distance: 106.7
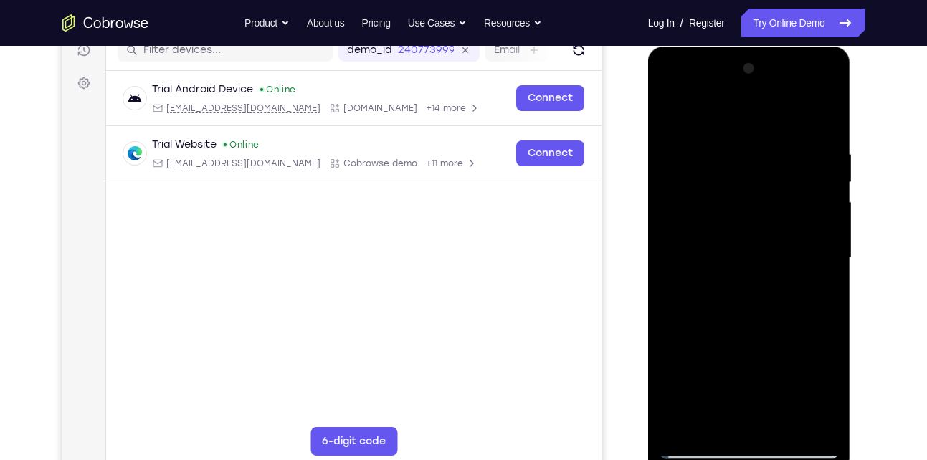
click at [709, 208] on div at bounding box center [749, 258] width 181 height 402
drag, startPoint x: 718, startPoint y: 321, endPoint x: 711, endPoint y: 381, distance: 59.9
click at [711, 381] on div at bounding box center [749, 258] width 181 height 402
drag, startPoint x: 722, startPoint y: 229, endPoint x: 734, endPoint y: 318, distance: 89.0
click at [734, 318] on div at bounding box center [749, 258] width 181 height 402
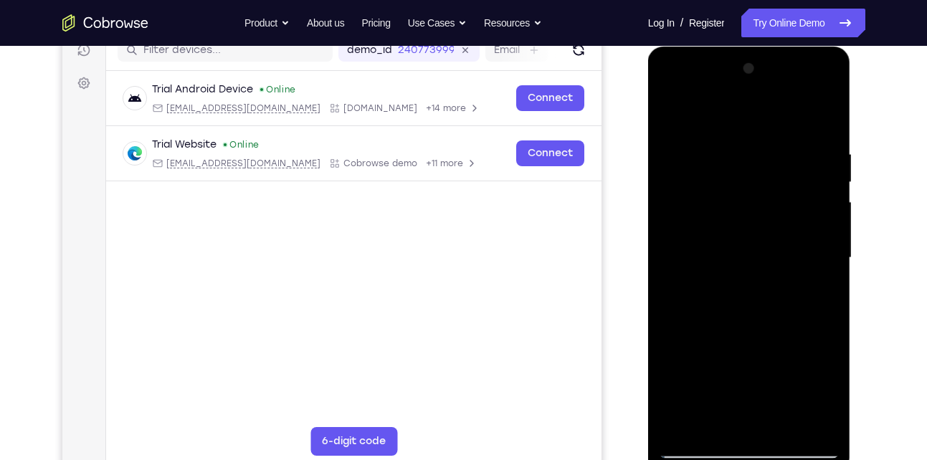
drag, startPoint x: 733, startPoint y: 220, endPoint x: 739, endPoint y: 318, distance: 98.4
click at [739, 318] on div at bounding box center [749, 258] width 181 height 402
drag, startPoint x: 732, startPoint y: 235, endPoint x: 740, endPoint y: 346, distance: 110.7
click at [740, 346] on div at bounding box center [749, 258] width 181 height 402
drag, startPoint x: 731, startPoint y: 256, endPoint x: 733, endPoint y: 343, distance: 86.8
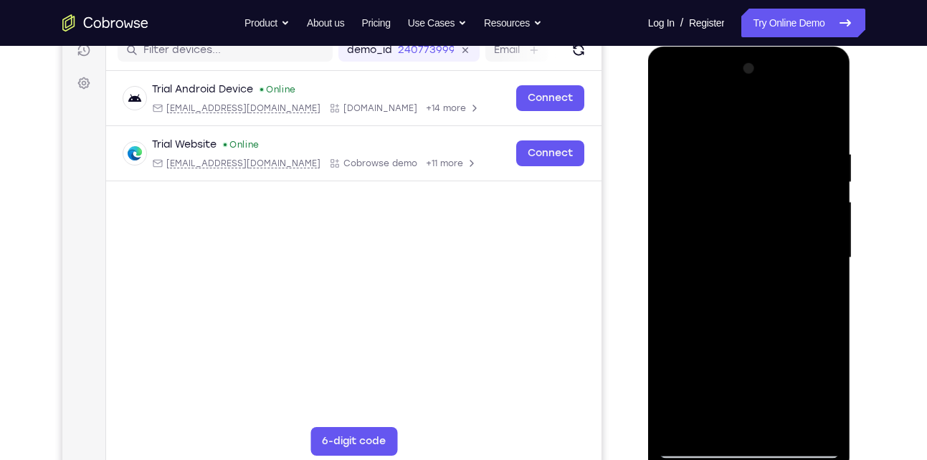
click at [733, 343] on div at bounding box center [749, 258] width 181 height 402
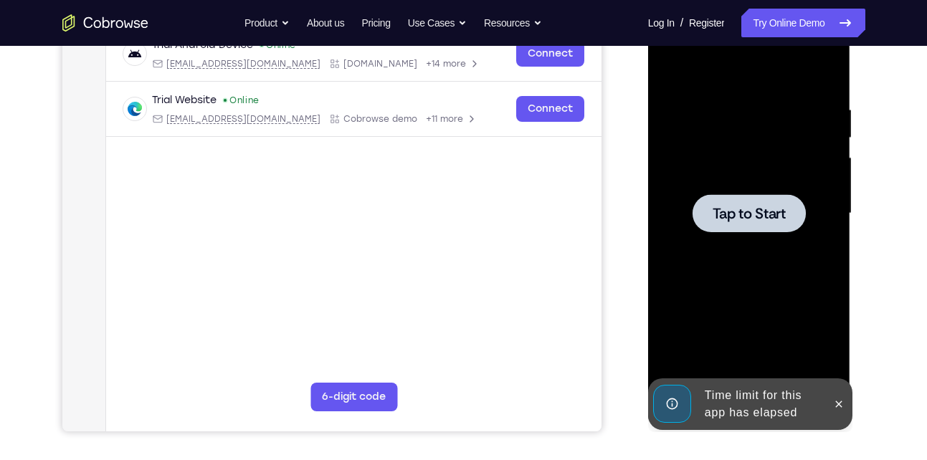
scroll to position [236, 0]
click at [733, 343] on div at bounding box center [749, 213] width 181 height 402
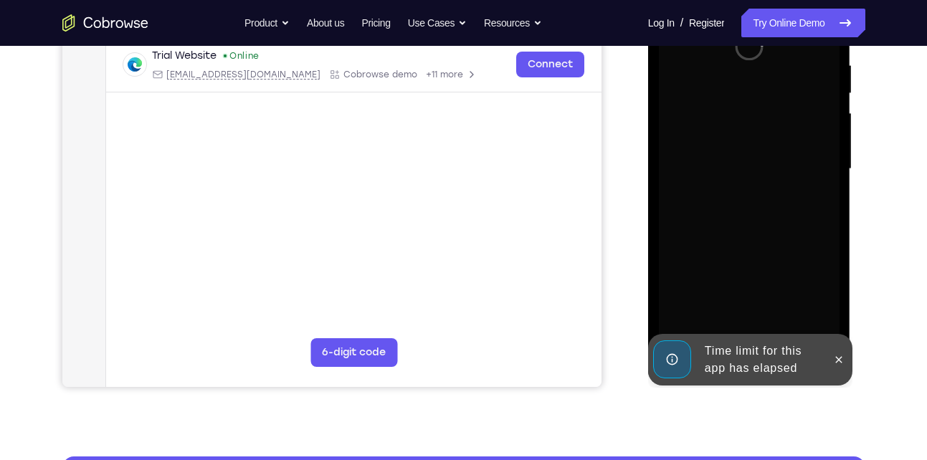
scroll to position [280, 0]
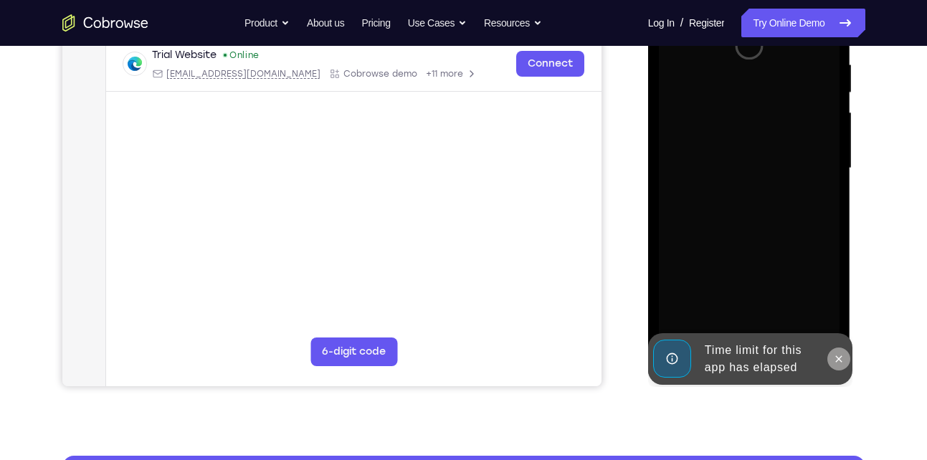
click at [840, 364] on icon at bounding box center [838, 358] width 11 height 11
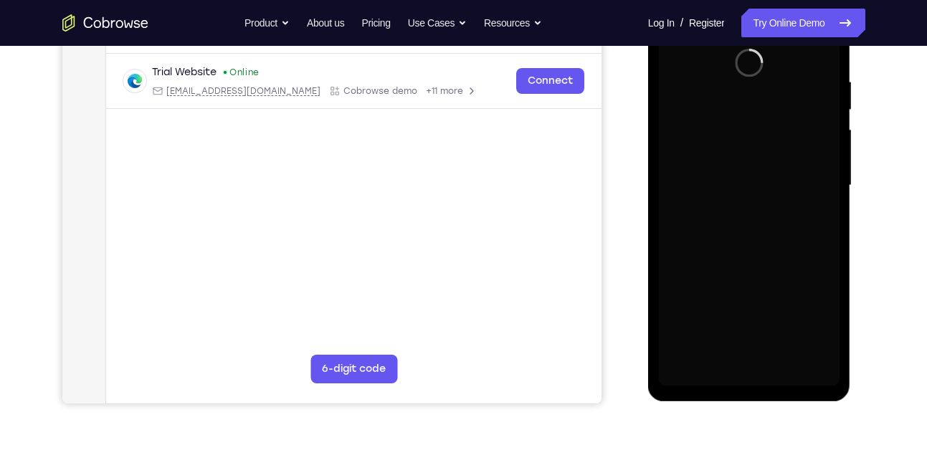
scroll to position [262, 0]
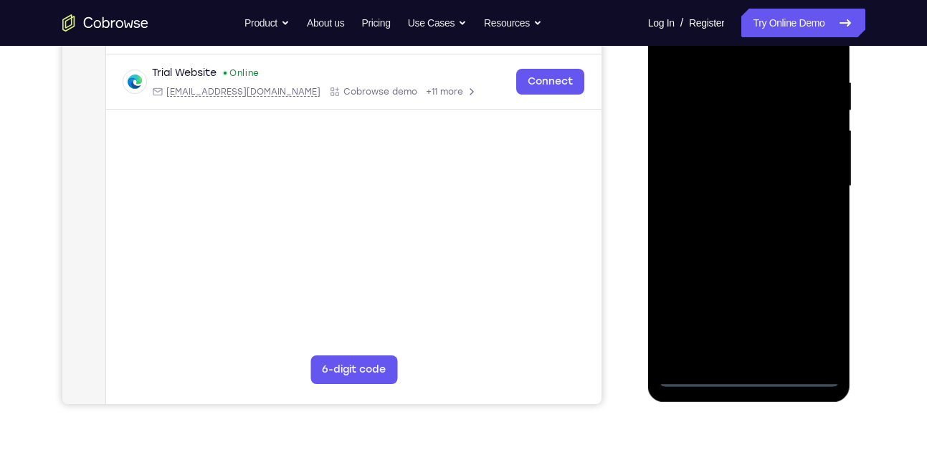
click at [749, 376] on div at bounding box center [749, 187] width 181 height 402
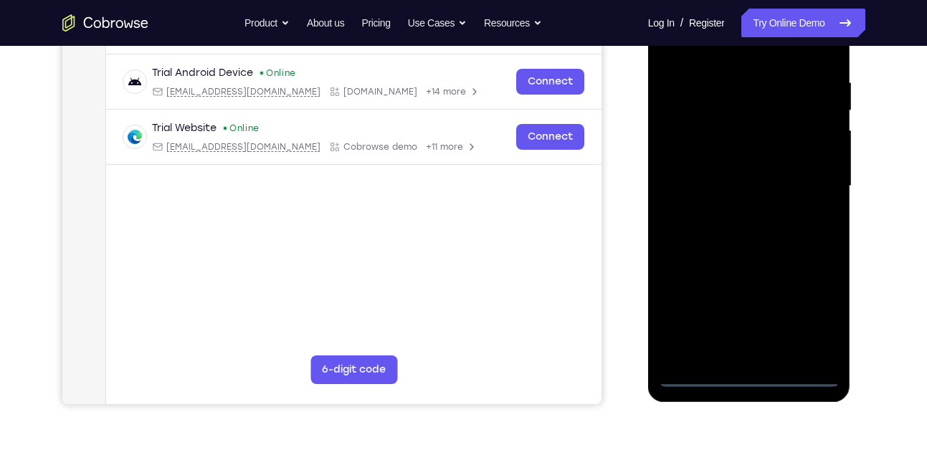
click at [809, 317] on div at bounding box center [749, 187] width 181 height 402
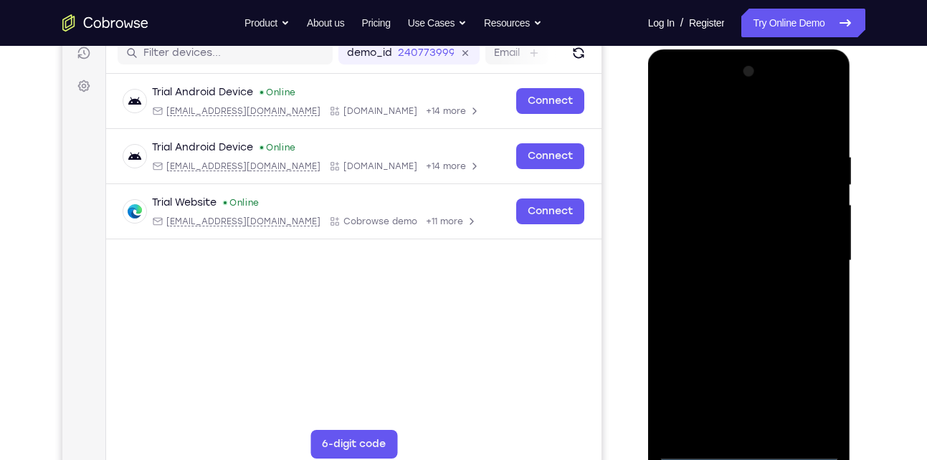
scroll to position [187, 0]
click at [723, 123] on div at bounding box center [749, 262] width 181 height 402
click at [799, 252] on div at bounding box center [749, 262] width 181 height 402
click at [733, 288] on div at bounding box center [749, 262] width 181 height 402
click at [728, 290] on div at bounding box center [749, 262] width 181 height 402
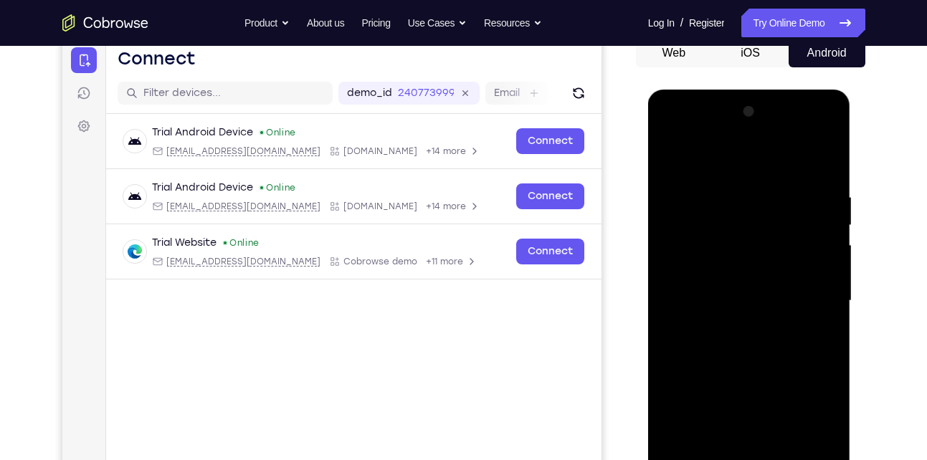
scroll to position [146, 0]
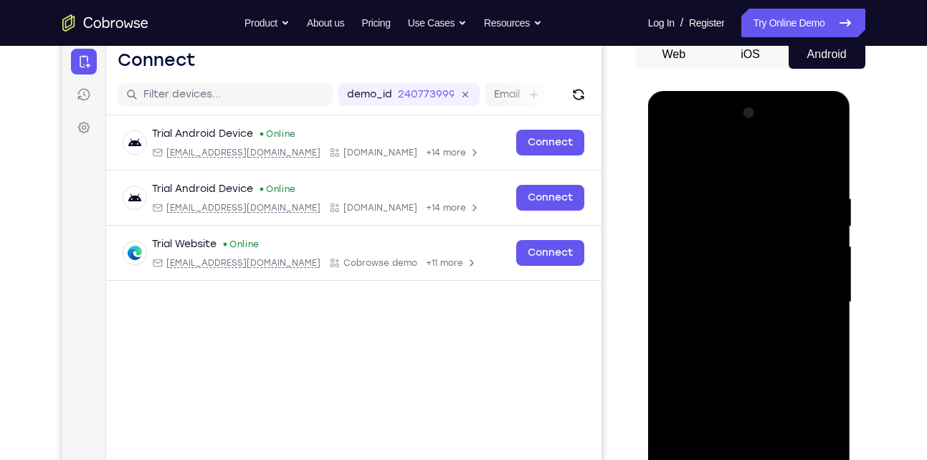
click at [753, 288] on div at bounding box center [749, 303] width 181 height 402
click at [749, 302] on div at bounding box center [749, 303] width 181 height 402
click at [748, 346] on div at bounding box center [749, 303] width 181 height 402
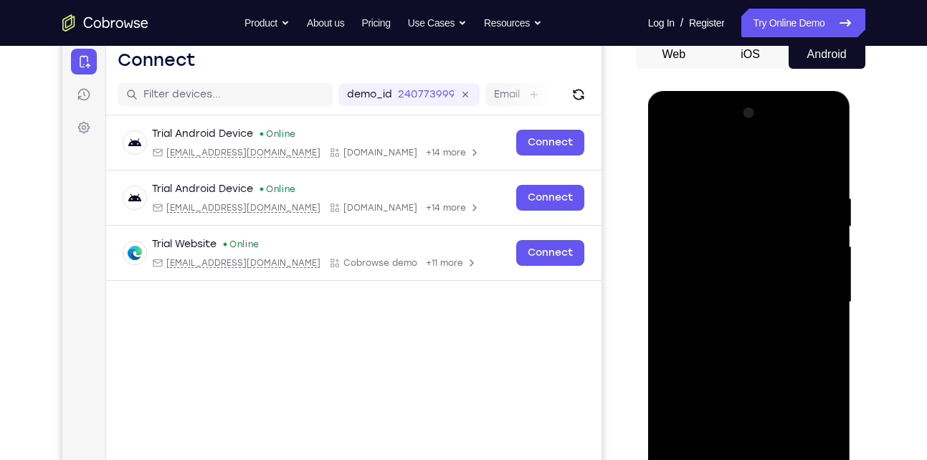
drag, startPoint x: 729, startPoint y: 169, endPoint x: 717, endPoint y: 115, distance: 55.8
click at [717, 115] on div at bounding box center [749, 303] width 181 height 402
click at [731, 338] on div at bounding box center [749, 303] width 181 height 402
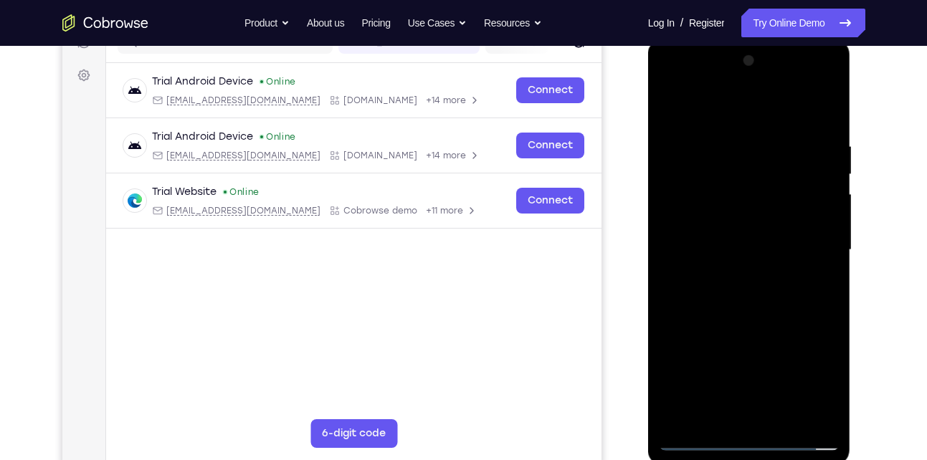
click at [731, 143] on div at bounding box center [749, 250] width 181 height 402
click at [827, 122] on div at bounding box center [749, 250] width 181 height 402
click at [720, 138] on div at bounding box center [749, 250] width 181 height 402
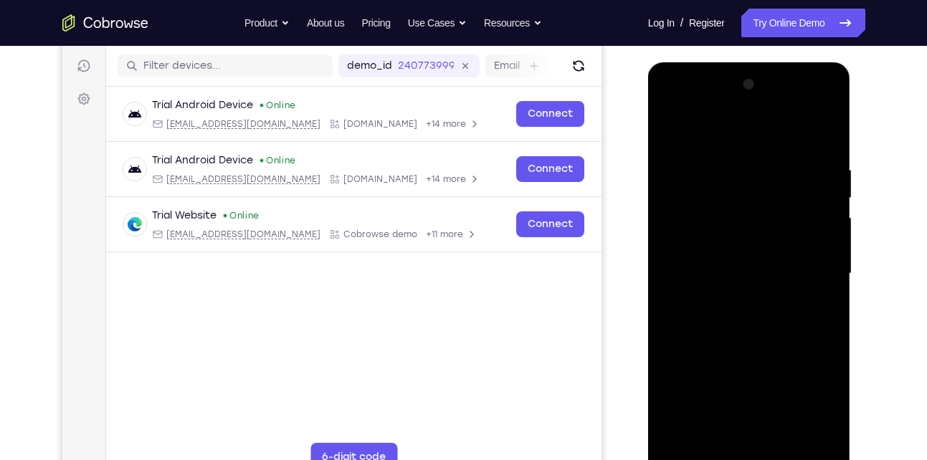
scroll to position [189, 0]
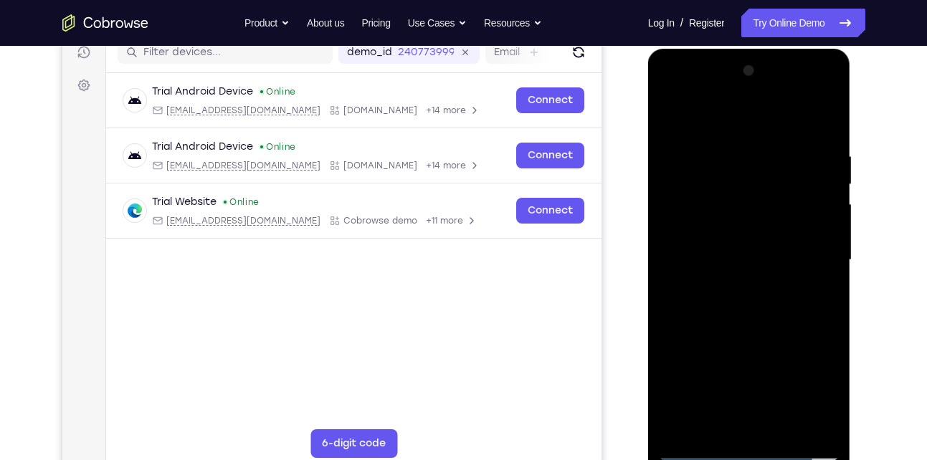
click at [811, 248] on div at bounding box center [749, 261] width 181 height 402
click at [826, 426] on div at bounding box center [749, 261] width 181 height 402
click at [832, 341] on div at bounding box center [749, 261] width 181 height 402
click at [822, 172] on div at bounding box center [749, 261] width 181 height 402
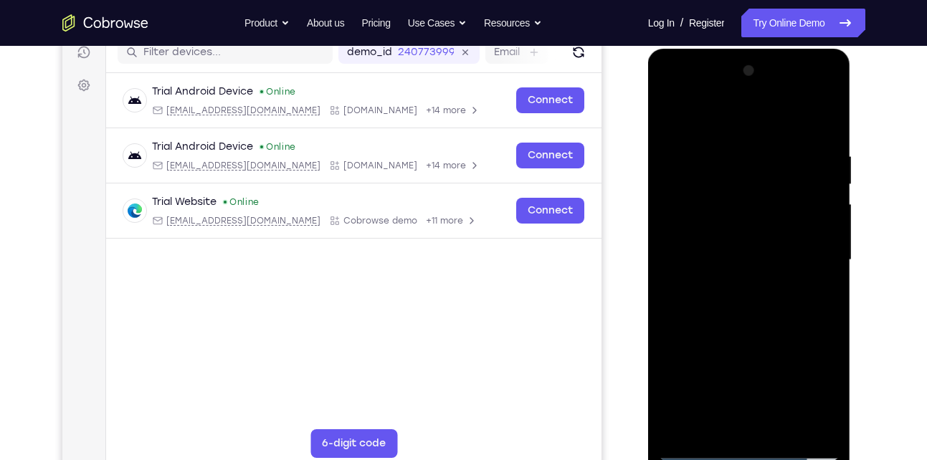
click at [823, 125] on div at bounding box center [749, 261] width 181 height 402
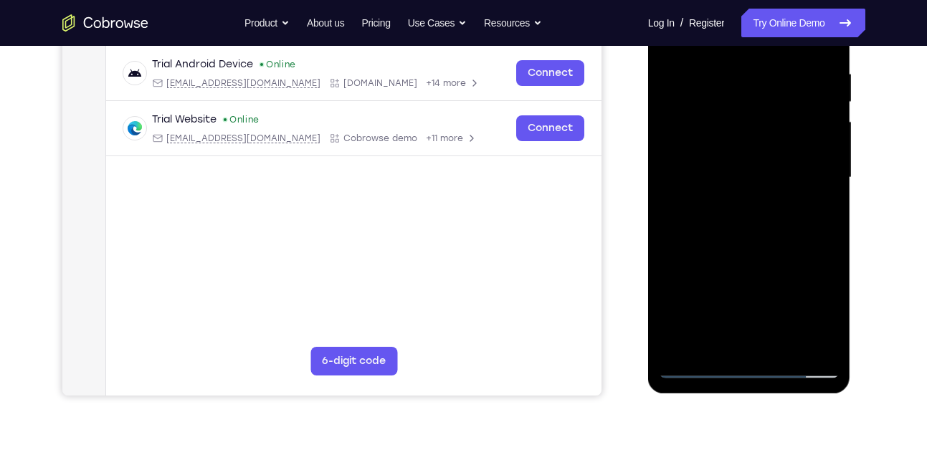
click at [783, 343] on div at bounding box center [749, 178] width 181 height 402
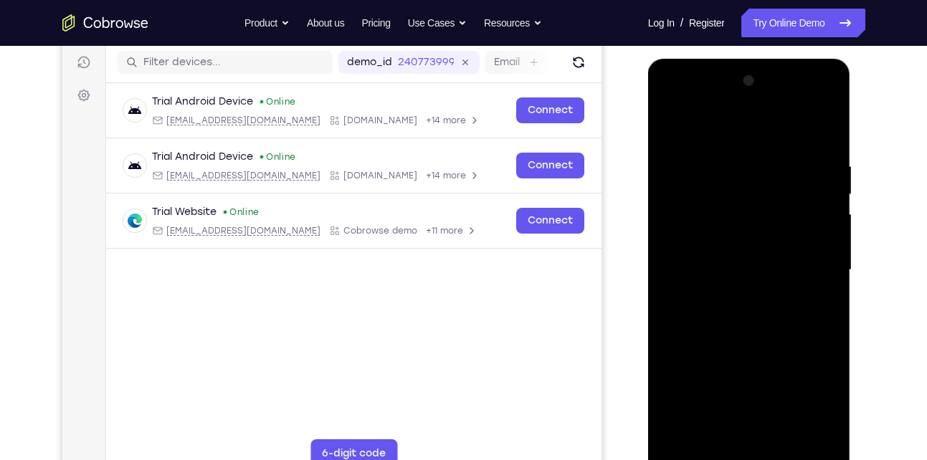
scroll to position [176, 0]
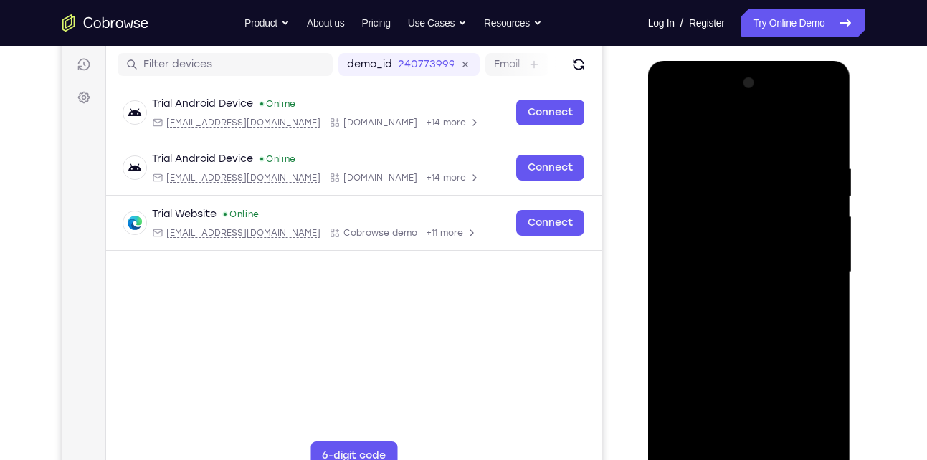
click at [744, 344] on div at bounding box center [749, 273] width 181 height 402
click at [678, 130] on div at bounding box center [749, 273] width 181 height 402
click at [824, 130] on div at bounding box center [749, 273] width 181 height 402
click at [782, 138] on div at bounding box center [749, 273] width 181 height 402
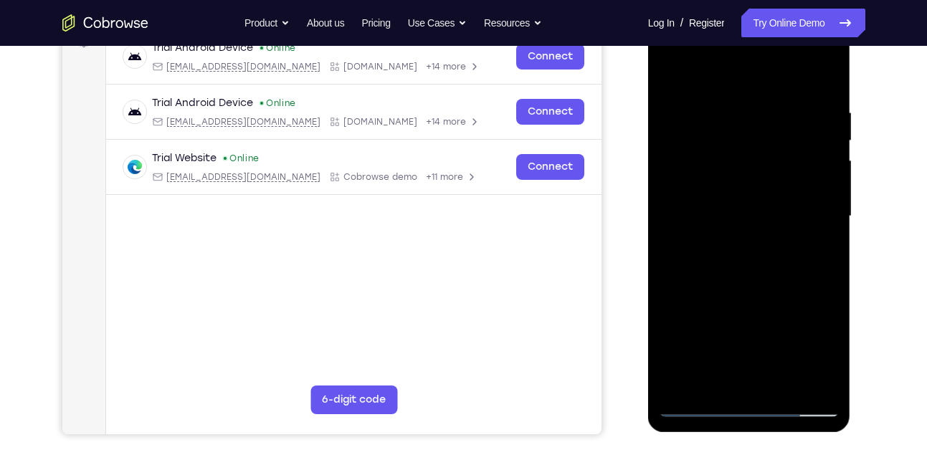
scroll to position [233, 0]
click at [783, 384] on div at bounding box center [749, 216] width 181 height 402
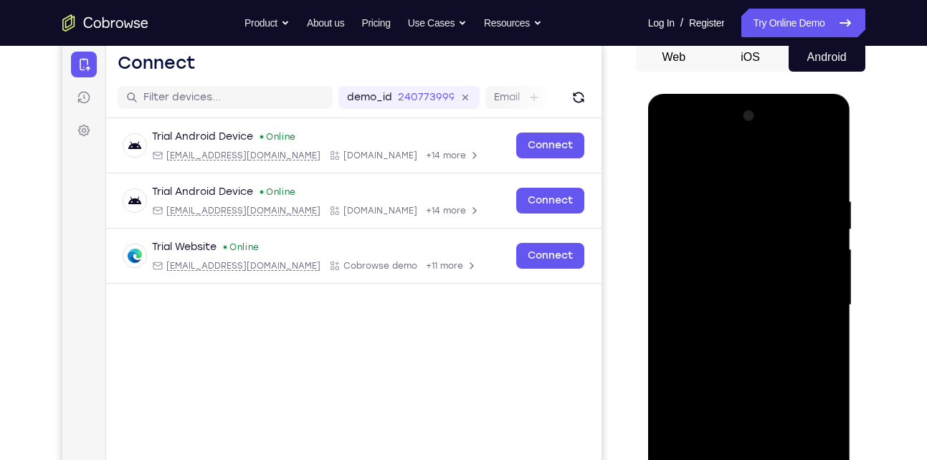
scroll to position [140, 0]
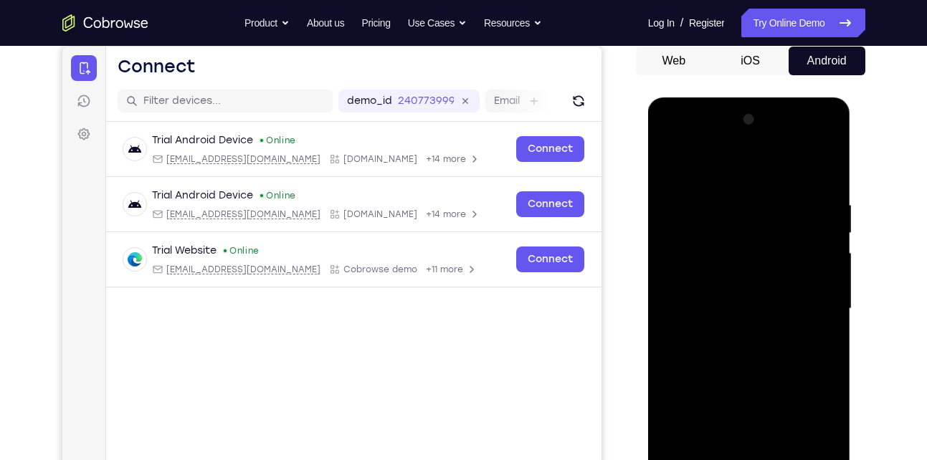
click at [830, 230] on div at bounding box center [749, 309] width 181 height 402
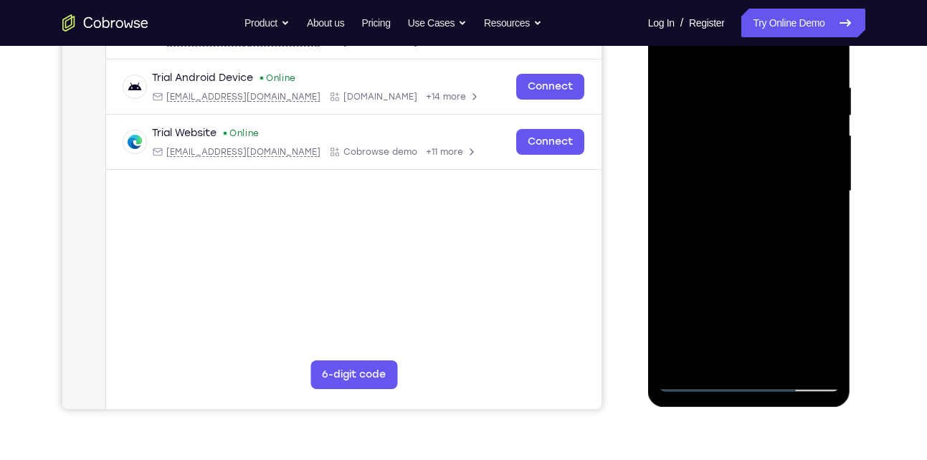
scroll to position [260, 0]
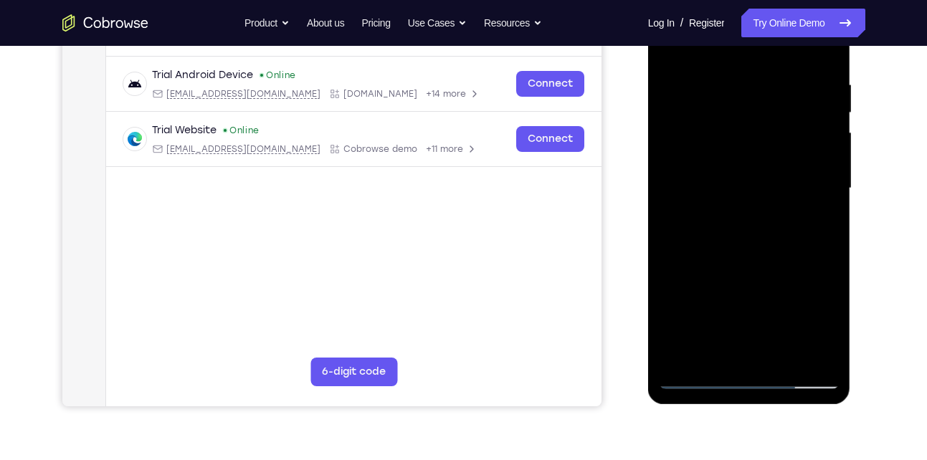
click at [698, 375] on div at bounding box center [749, 189] width 181 height 402
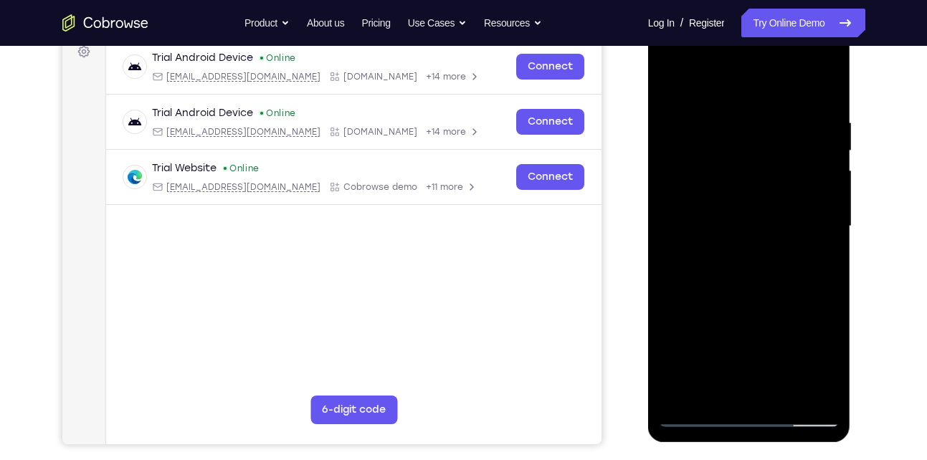
scroll to position [198, 0]
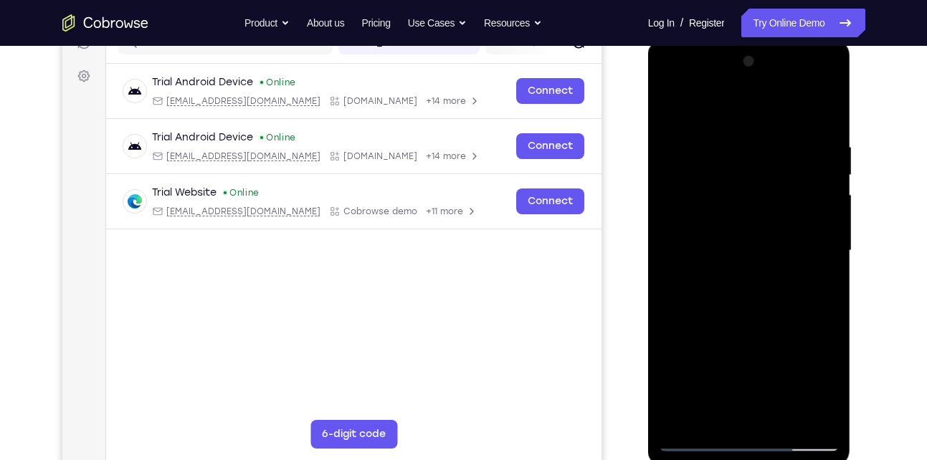
click at [827, 105] on div at bounding box center [749, 251] width 181 height 402
click at [725, 138] on div at bounding box center [749, 251] width 181 height 402
drag, startPoint x: 740, startPoint y: 361, endPoint x: 729, endPoint y: 209, distance: 153.1
click at [729, 209] on div at bounding box center [749, 251] width 181 height 402
drag, startPoint x: 725, startPoint y: 341, endPoint x: 706, endPoint y: 191, distance: 151.8
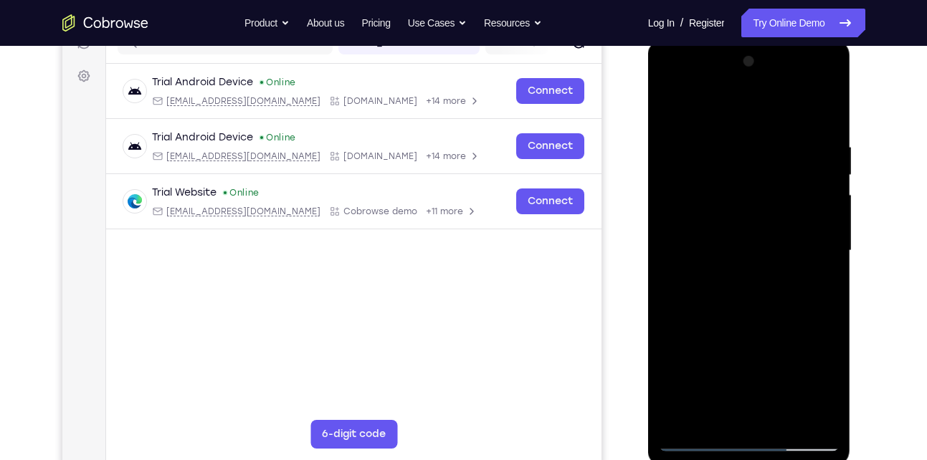
click at [706, 191] on div at bounding box center [749, 251] width 181 height 402
drag, startPoint x: 730, startPoint y: 342, endPoint x: 713, endPoint y: 206, distance: 136.6
click at [713, 206] on div at bounding box center [749, 251] width 181 height 402
click at [717, 285] on div at bounding box center [749, 251] width 181 height 402
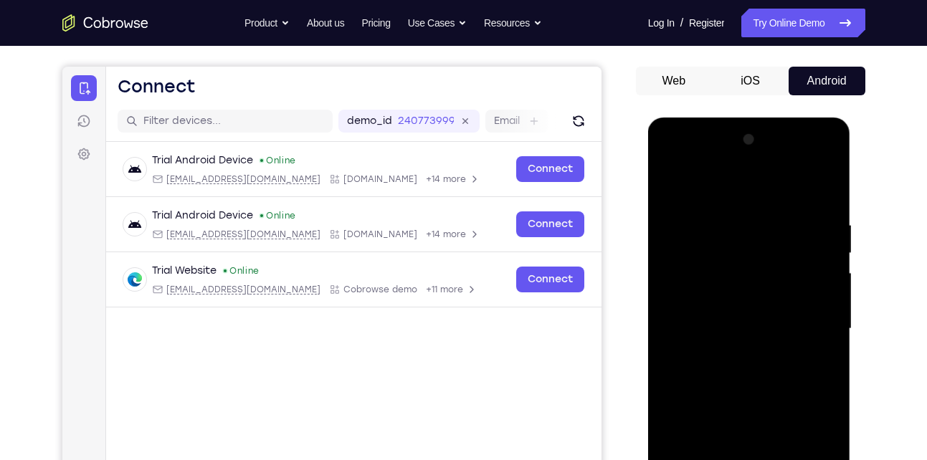
scroll to position [119, 0]
click at [673, 185] on div at bounding box center [749, 330] width 181 height 402
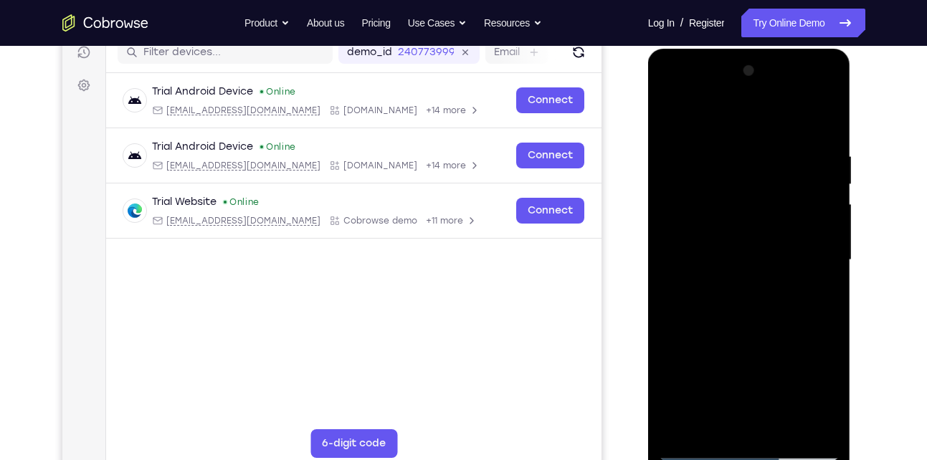
scroll to position [189, 0]
drag, startPoint x: 731, startPoint y: 289, endPoint x: 733, endPoint y: 363, distance: 73.9
click at [733, 363] on div at bounding box center [749, 260] width 181 height 402
drag, startPoint x: 728, startPoint y: 224, endPoint x: 713, endPoint y: 137, distance: 87.9
click at [713, 137] on div at bounding box center [749, 260] width 181 height 402
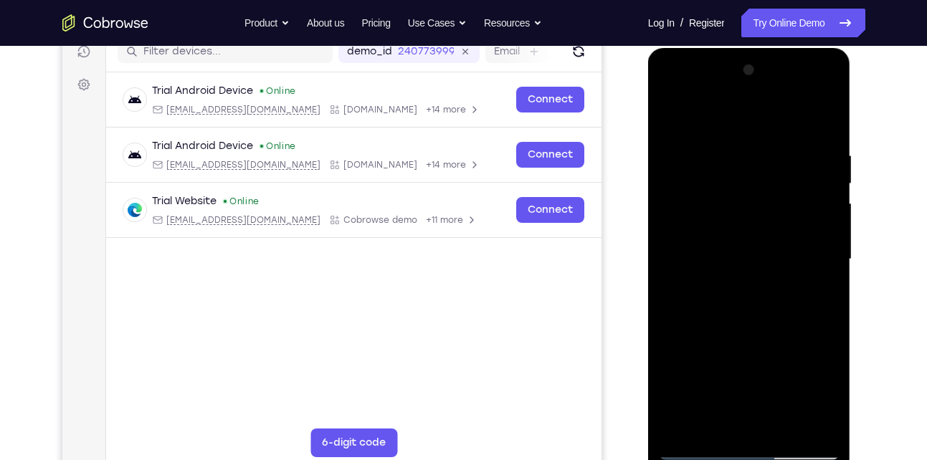
drag, startPoint x: 729, startPoint y: 357, endPoint x: 718, endPoint y: 250, distance: 107.4
click at [718, 250] on div at bounding box center [749, 260] width 181 height 402
drag, startPoint x: 724, startPoint y: 360, endPoint x: 696, endPoint y: 219, distance: 143.3
click at [696, 219] on div at bounding box center [749, 260] width 181 height 402
drag, startPoint x: 718, startPoint y: 334, endPoint x: 707, endPoint y: 262, distance: 73.2
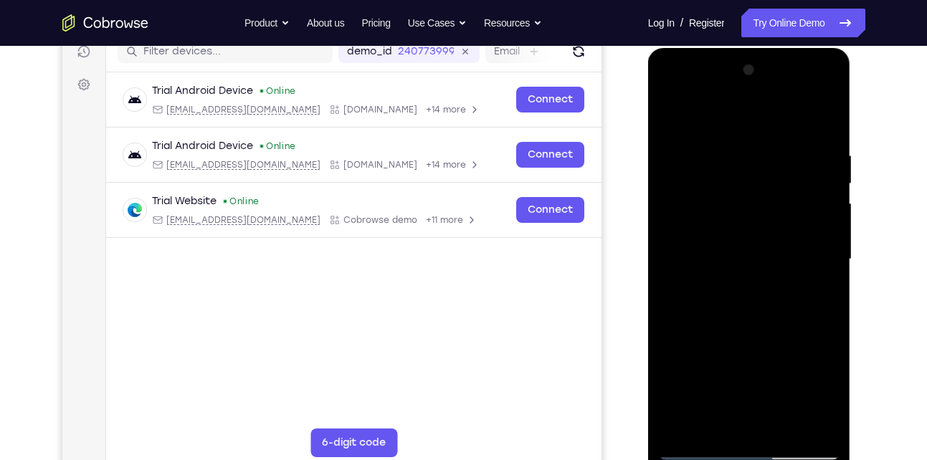
click at [707, 262] on div at bounding box center [749, 260] width 181 height 402
click at [703, 391] on div at bounding box center [749, 260] width 181 height 402
click at [771, 394] on div at bounding box center [749, 260] width 181 height 402
drag, startPoint x: 717, startPoint y: 363, endPoint x: 708, endPoint y: 270, distance: 93.7
click at [708, 270] on div at bounding box center [749, 260] width 181 height 402
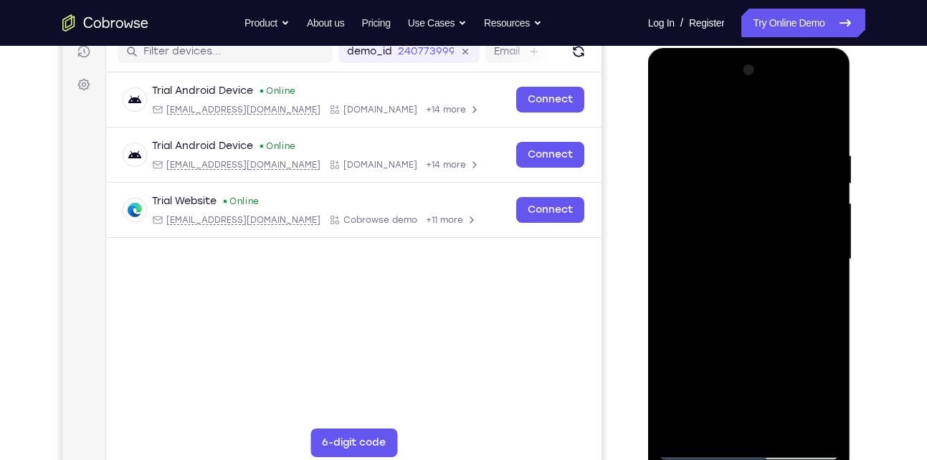
click at [812, 301] on div at bounding box center [749, 260] width 181 height 402
click at [703, 323] on div at bounding box center [749, 260] width 181 height 402
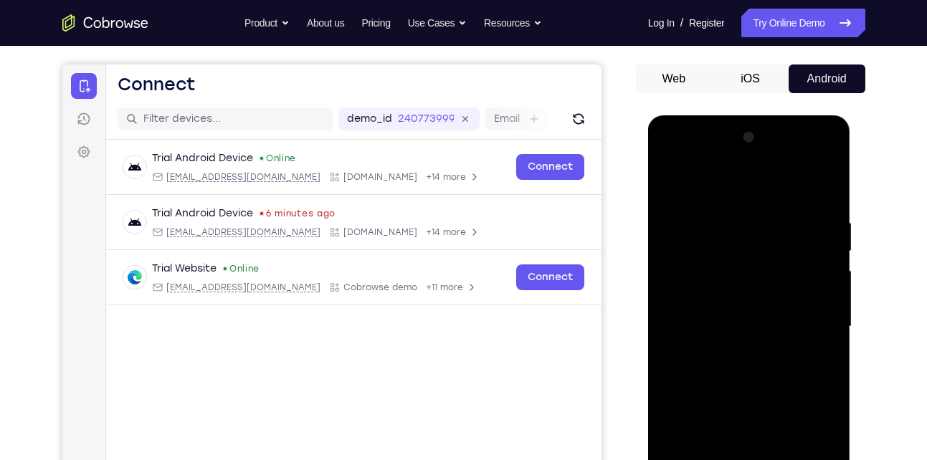
scroll to position [171, 0]
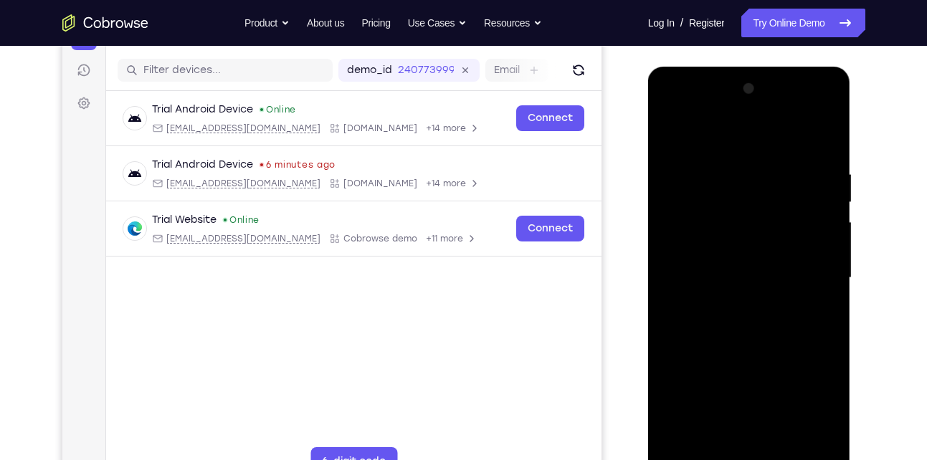
click at [751, 320] on div at bounding box center [749, 278] width 181 height 402
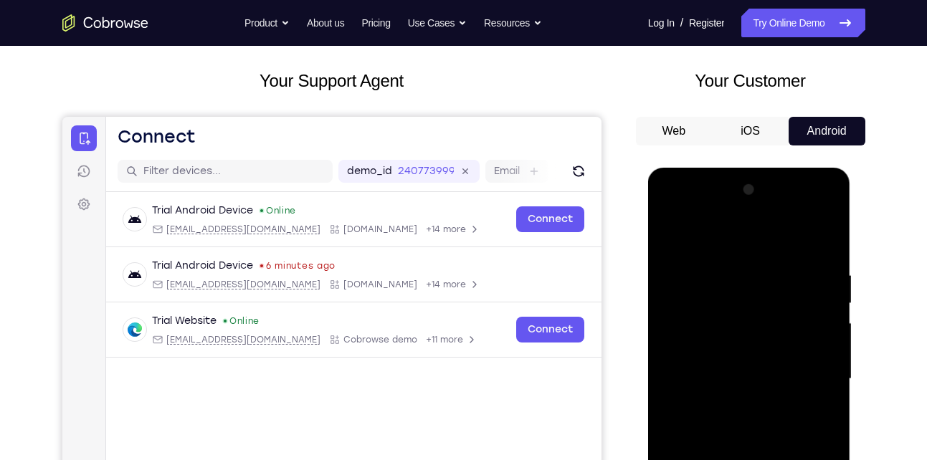
scroll to position [70, 0]
drag, startPoint x: 766, startPoint y: 298, endPoint x: 769, endPoint y: 327, distance: 29.5
click at [769, 327] on div at bounding box center [749, 379] width 181 height 402
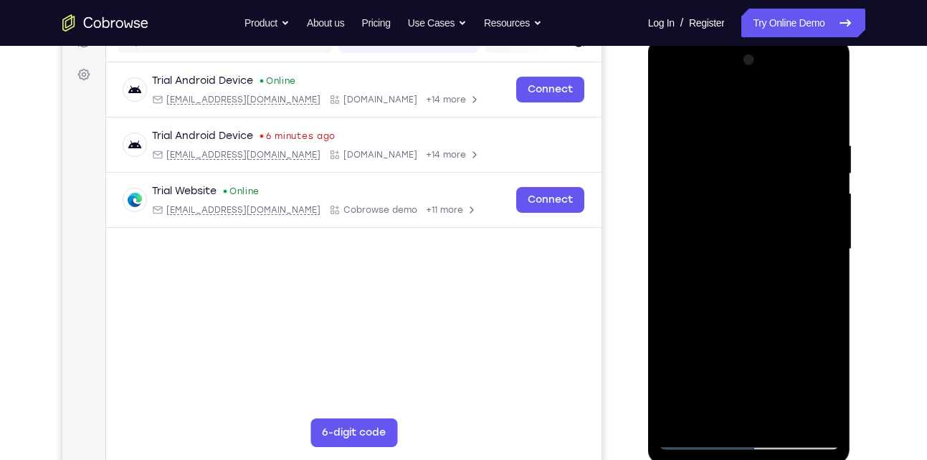
scroll to position [199, 0]
click at [812, 419] on div at bounding box center [749, 250] width 181 height 402
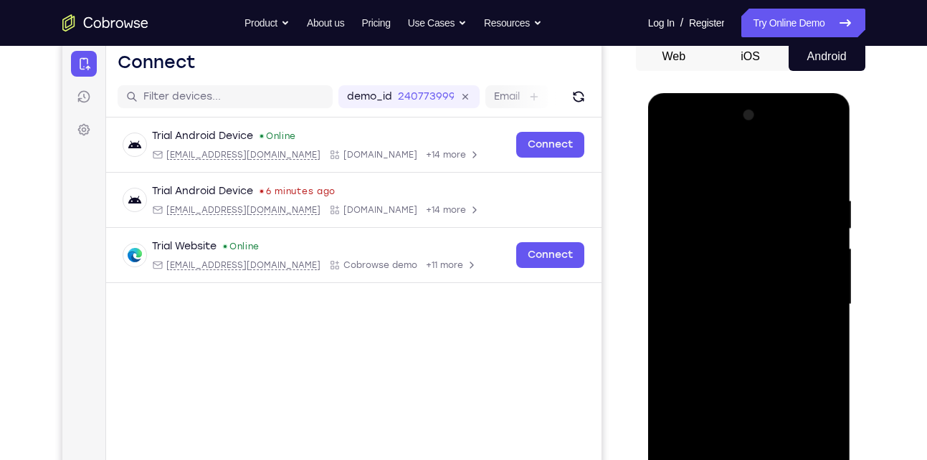
click at [754, 279] on div at bounding box center [749, 305] width 181 height 402
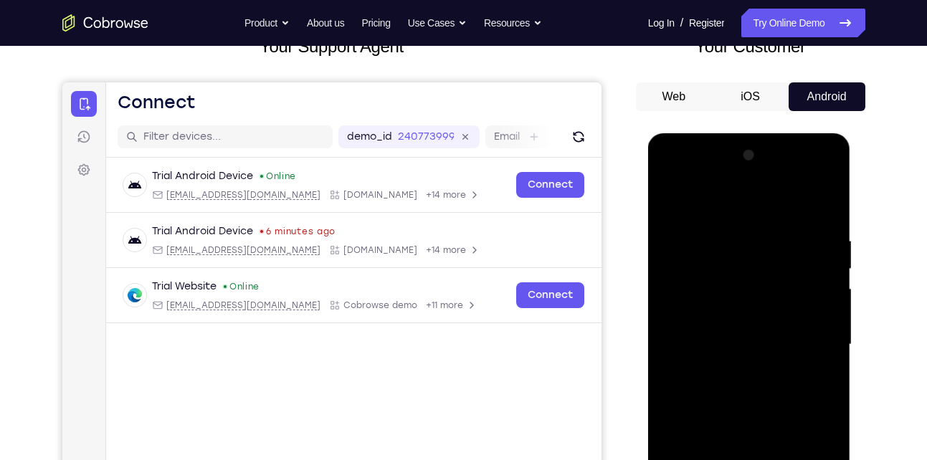
scroll to position [101, 0]
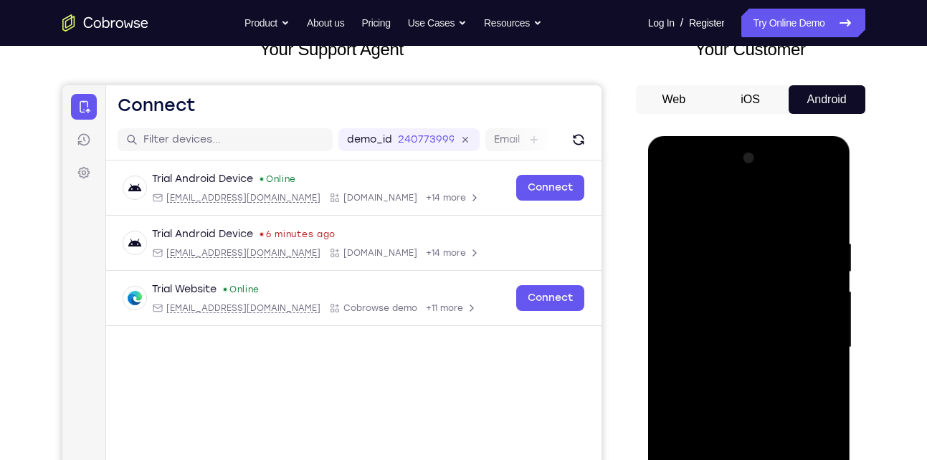
drag, startPoint x: 707, startPoint y: 267, endPoint x: 718, endPoint y: 385, distance: 118.9
click at [718, 385] on div at bounding box center [749, 348] width 181 height 402
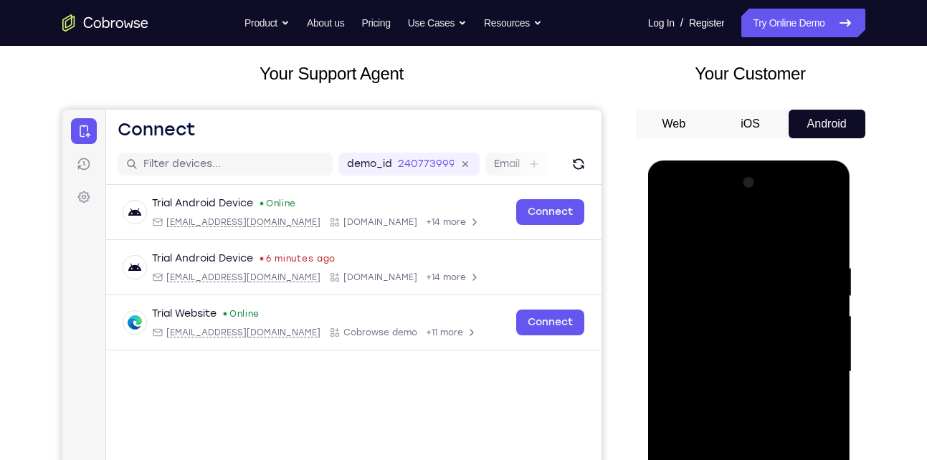
scroll to position [113, 0]
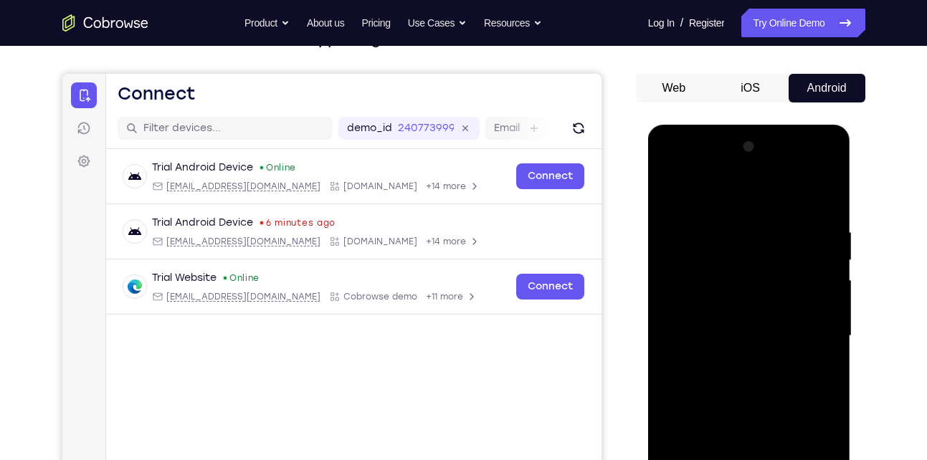
click at [728, 214] on div at bounding box center [749, 337] width 181 height 402
click at [690, 229] on div at bounding box center [749, 337] width 181 height 402
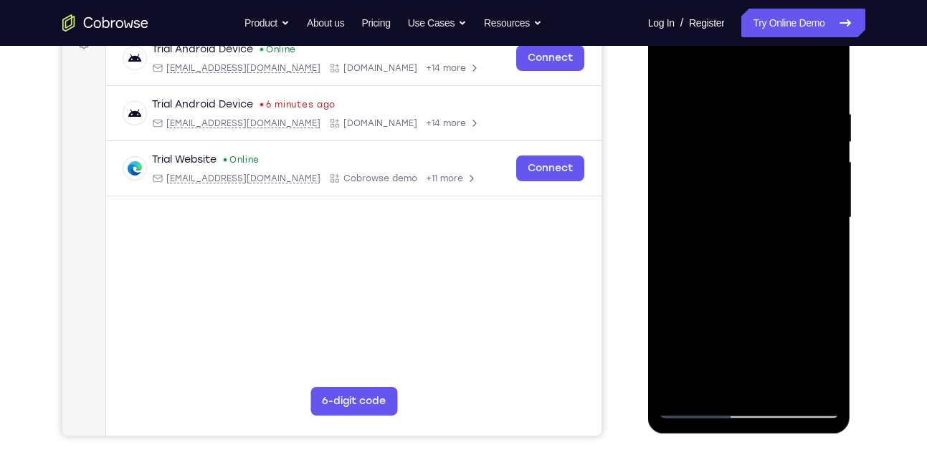
scroll to position [239, 0]
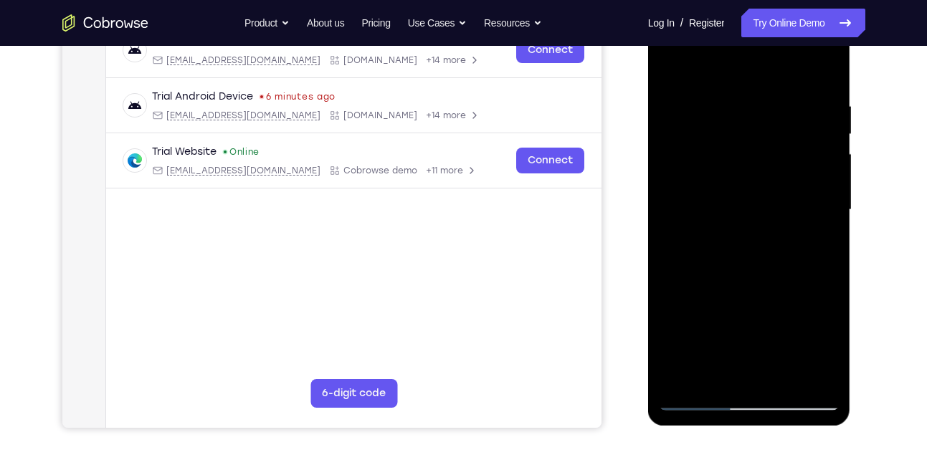
click at [685, 373] on div at bounding box center [749, 210] width 181 height 402
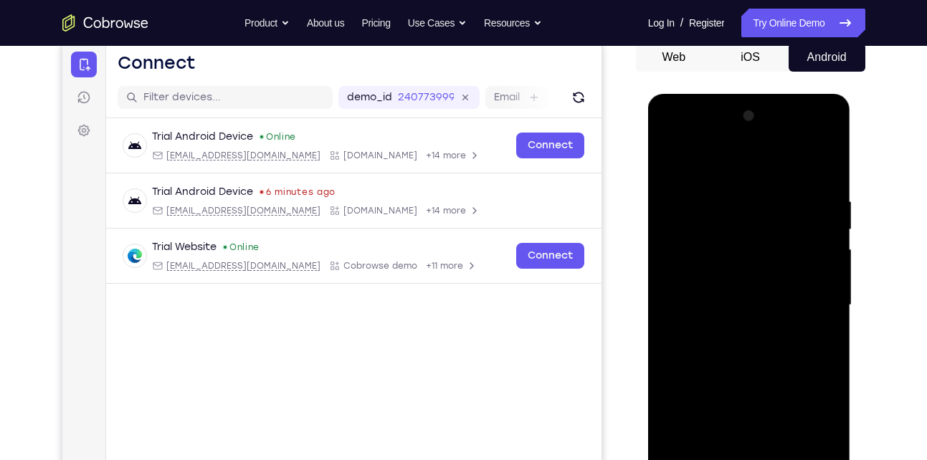
scroll to position [143, 0]
drag, startPoint x: 757, startPoint y: 219, endPoint x: 758, endPoint y: 362, distance: 142.7
click at [758, 362] on div at bounding box center [749, 306] width 181 height 402
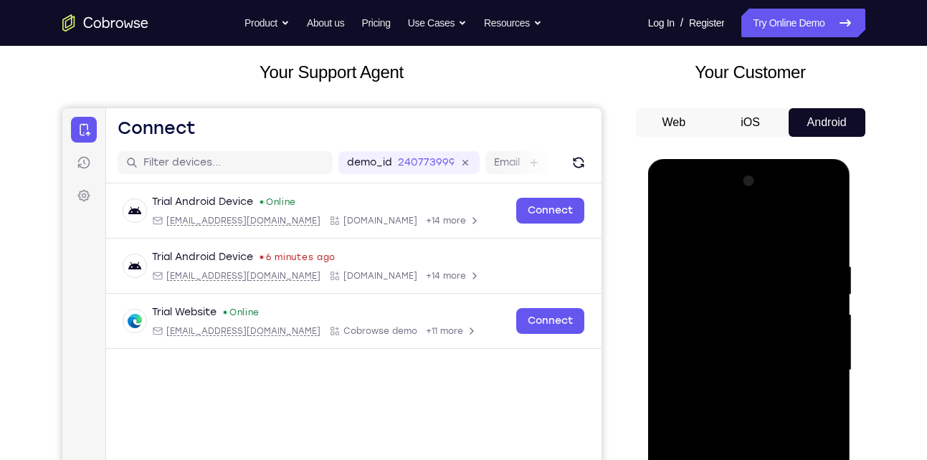
scroll to position [75, 0]
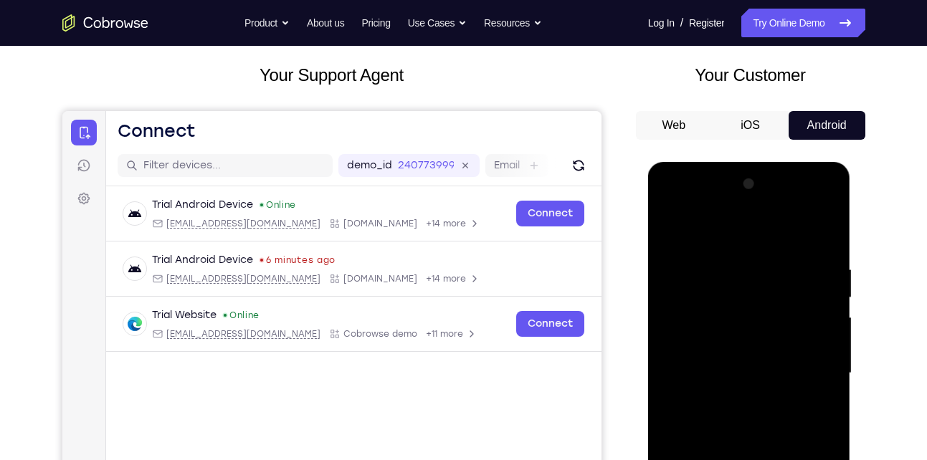
click at [775, 250] on div at bounding box center [749, 374] width 181 height 402
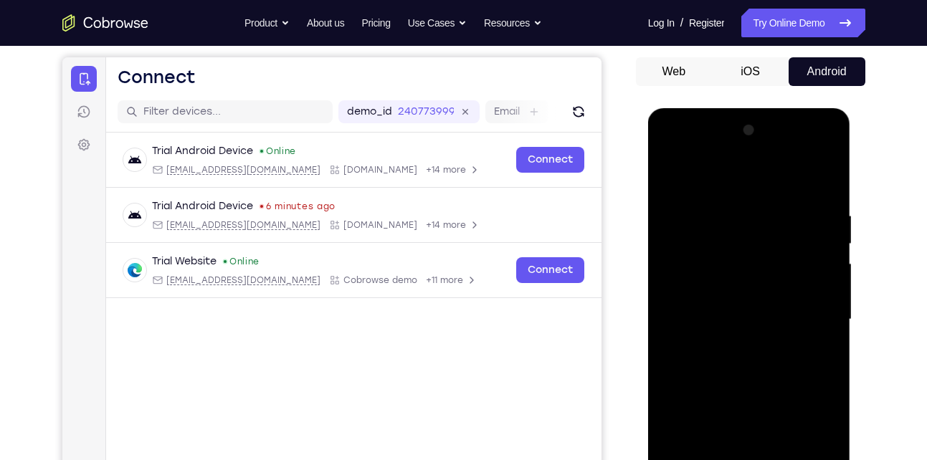
scroll to position [128, 0]
click at [827, 281] on div at bounding box center [749, 321] width 181 height 402
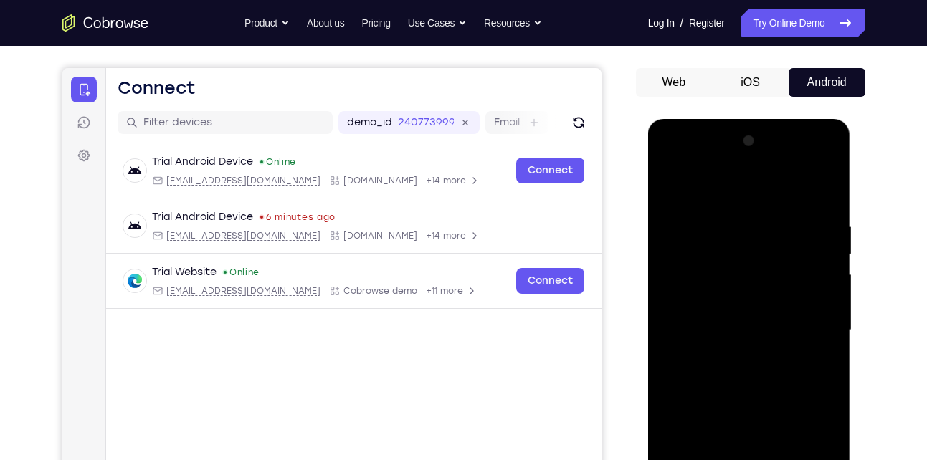
scroll to position [118, 0]
click at [820, 192] on div at bounding box center [749, 331] width 181 height 402
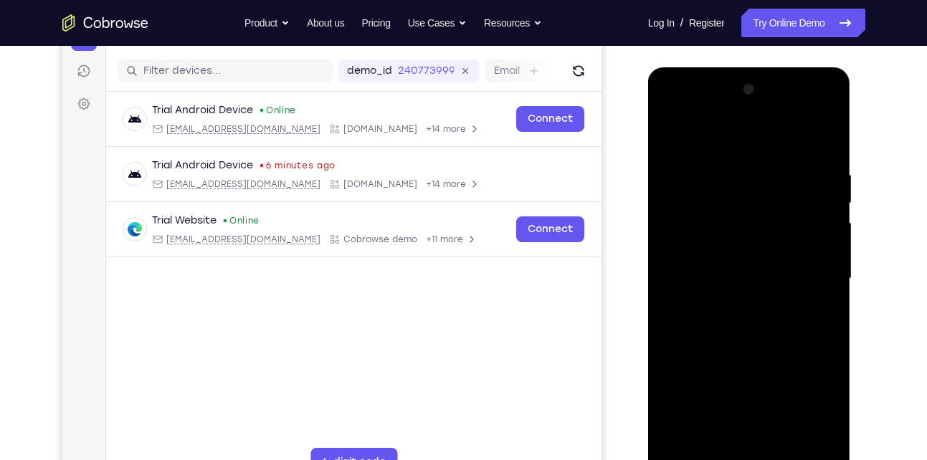
scroll to position [115, 0]
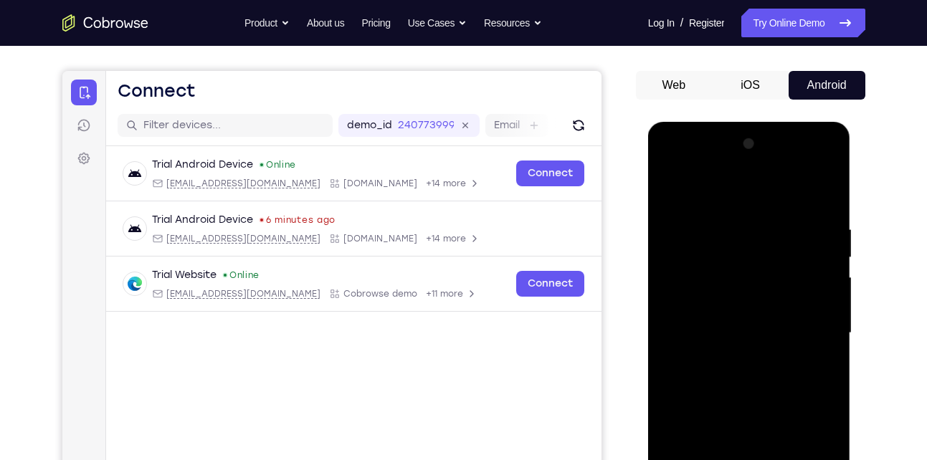
click at [824, 191] on div at bounding box center [749, 334] width 181 height 402
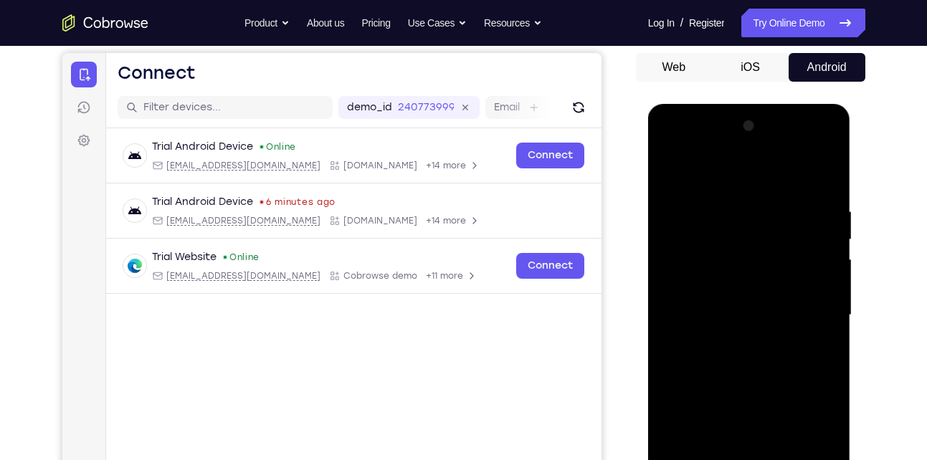
scroll to position [134, 0]
click at [719, 204] on div at bounding box center [749, 315] width 181 height 402
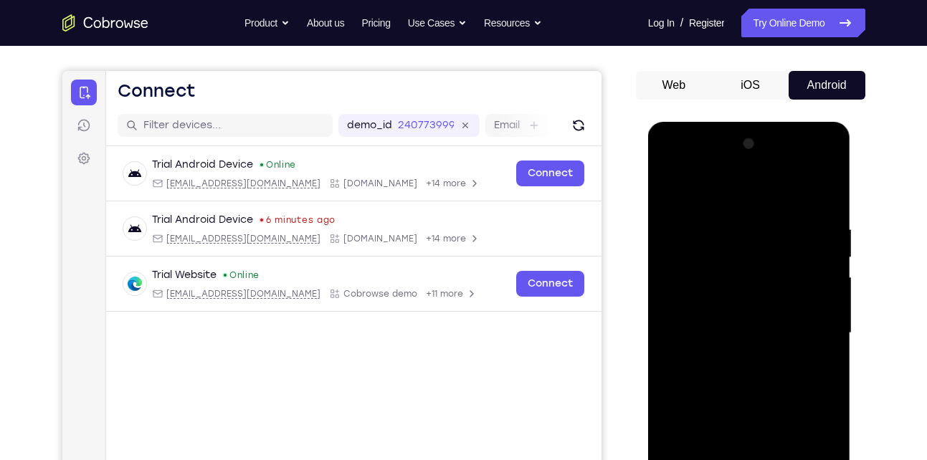
scroll to position [196, 0]
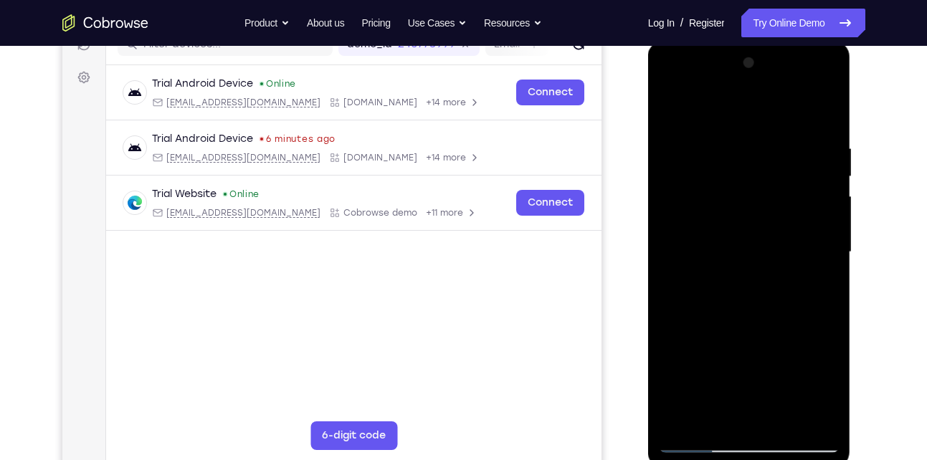
drag, startPoint x: 728, startPoint y: 300, endPoint x: 714, endPoint y: 233, distance: 68.9
click at [714, 233] on div at bounding box center [749, 253] width 181 height 402
drag, startPoint x: 722, startPoint y: 366, endPoint x: 707, endPoint y: 254, distance: 112.9
click at [707, 254] on div at bounding box center [749, 253] width 181 height 402
drag, startPoint x: 727, startPoint y: 352, endPoint x: 715, endPoint y: 257, distance: 95.4
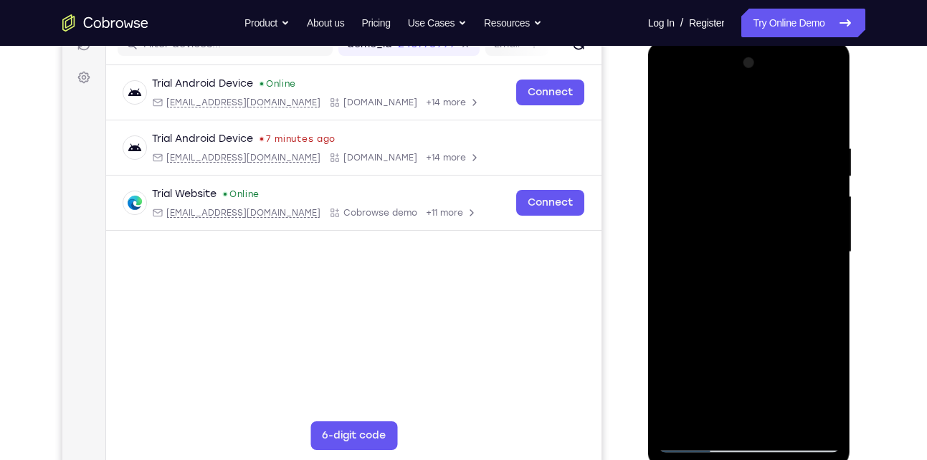
click at [715, 257] on div at bounding box center [749, 253] width 181 height 402
click at [704, 267] on div at bounding box center [749, 253] width 181 height 402
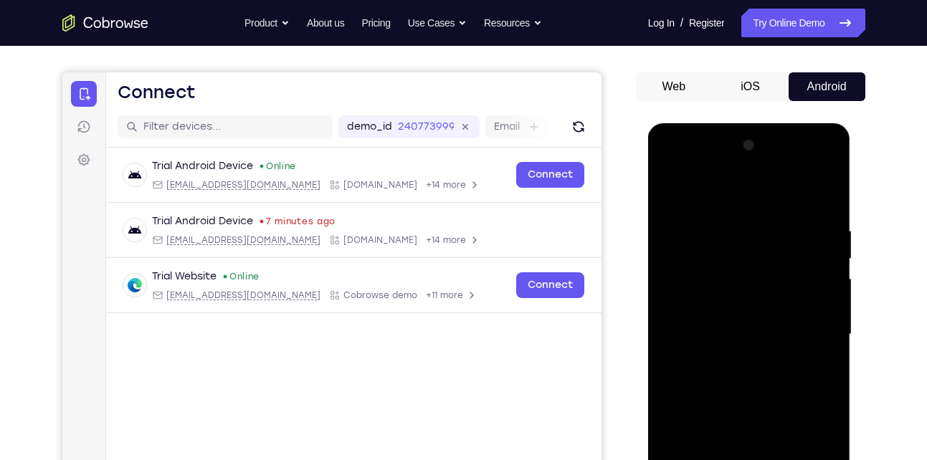
scroll to position [252, 0]
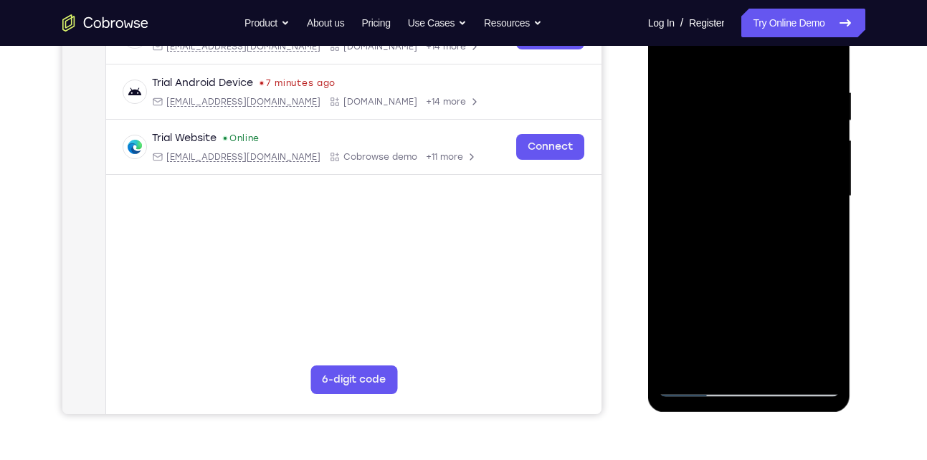
click at [827, 361] on div at bounding box center [749, 197] width 181 height 402
click at [680, 366] on div at bounding box center [749, 197] width 181 height 402
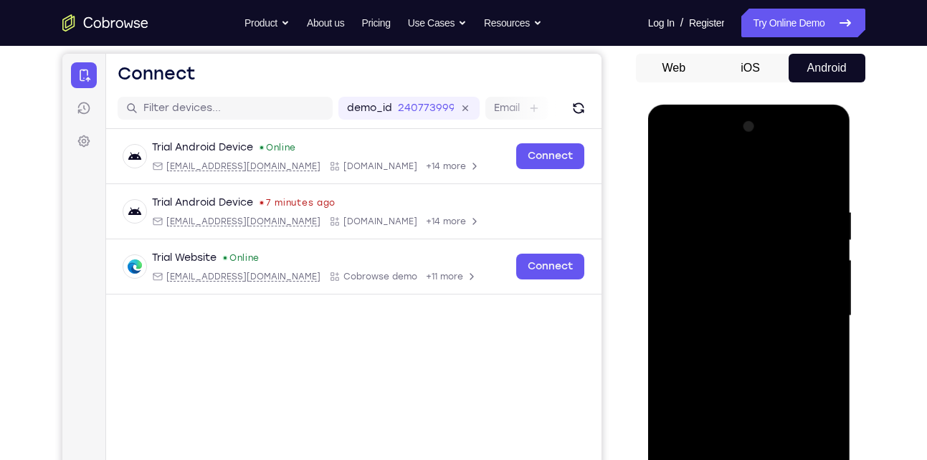
scroll to position [130, 0]
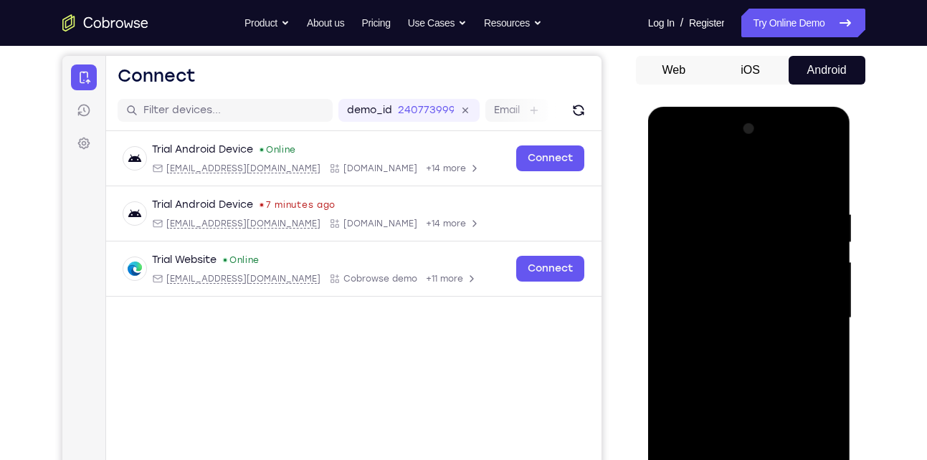
drag, startPoint x: 748, startPoint y: 237, endPoint x: 749, endPoint y: 396, distance: 159.9
click at [749, 396] on div at bounding box center [749, 319] width 181 height 402
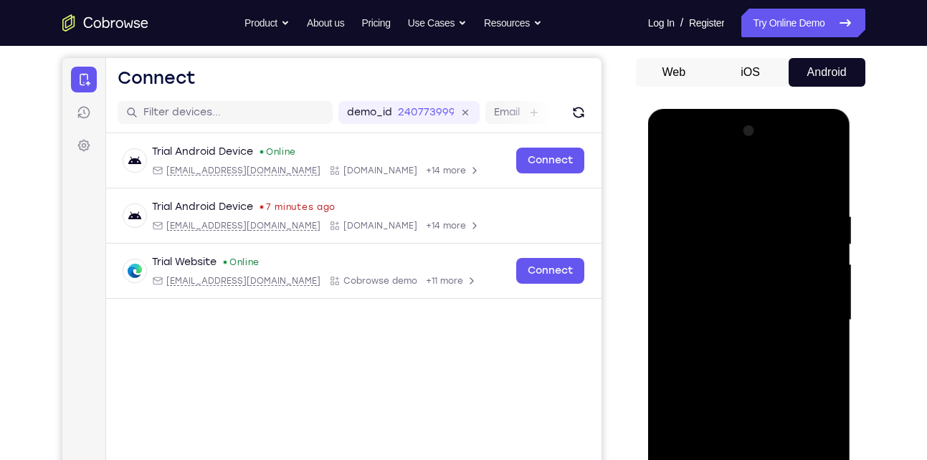
click at [728, 214] on div at bounding box center [749, 321] width 181 height 402
click at [818, 264] on div at bounding box center [749, 321] width 181 height 402
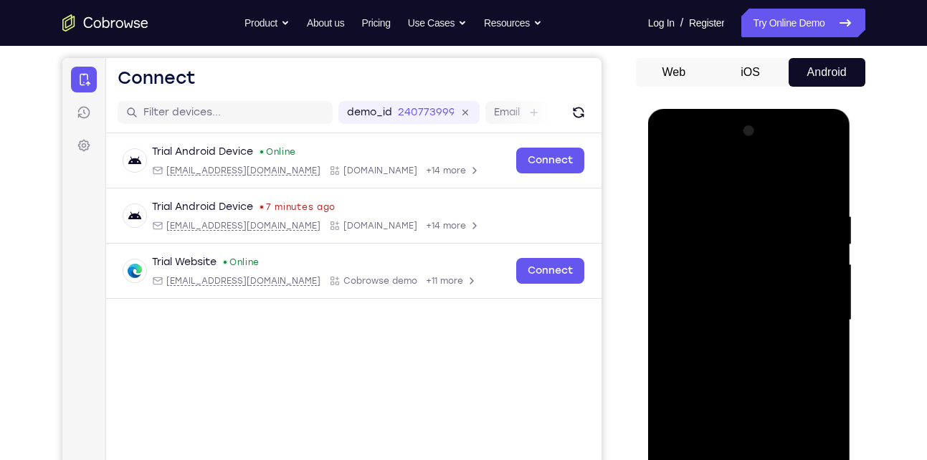
click at [818, 264] on div at bounding box center [749, 321] width 181 height 402
click at [815, 257] on div at bounding box center [749, 321] width 181 height 402
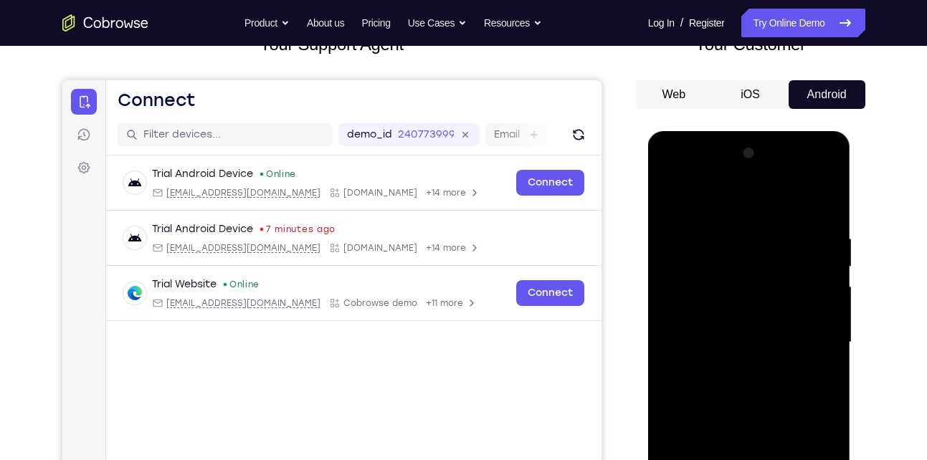
scroll to position [135, 0]
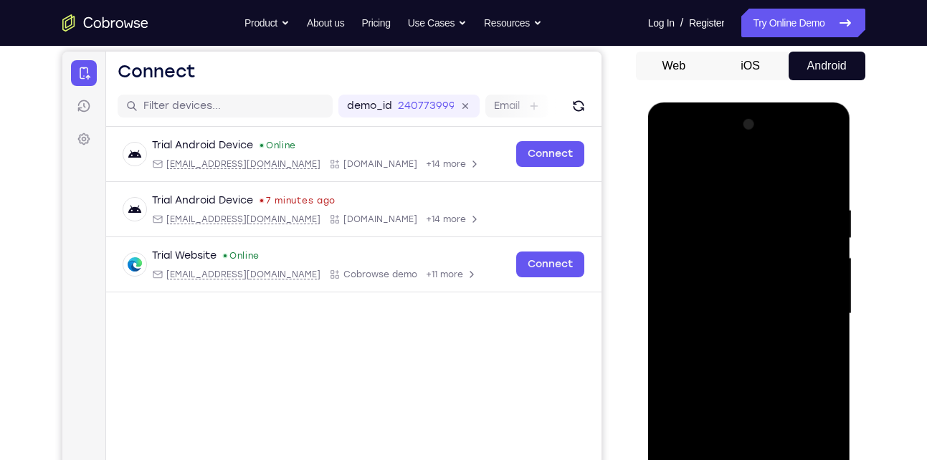
click at [779, 320] on div at bounding box center [749, 314] width 181 height 402
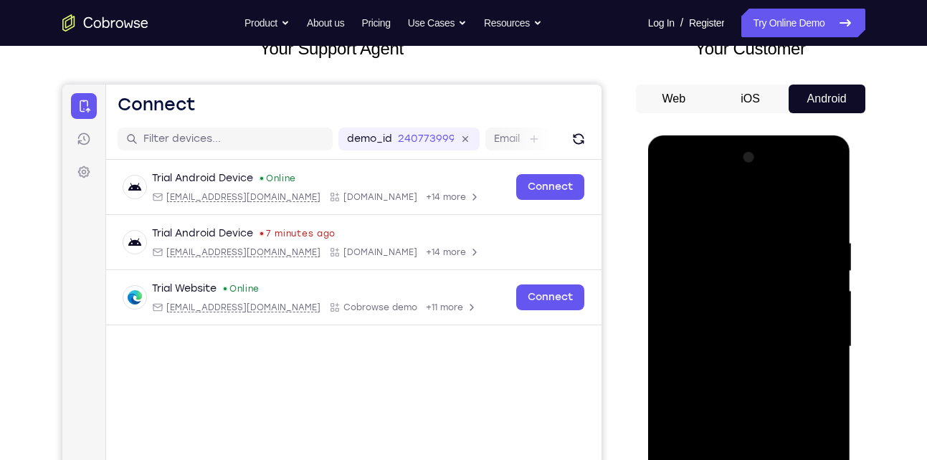
scroll to position [103, 0]
click at [805, 320] on div at bounding box center [749, 347] width 181 height 402
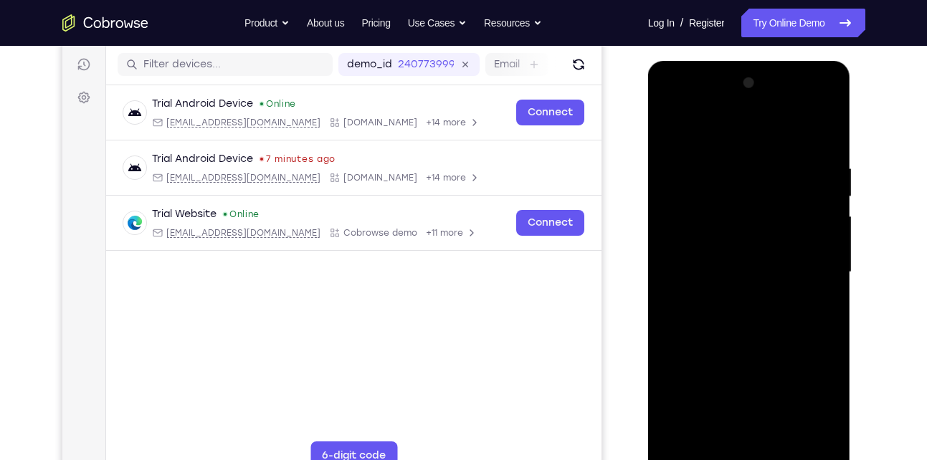
click at [675, 335] on div at bounding box center [749, 273] width 181 height 402
click at [827, 435] on div at bounding box center [749, 273] width 181 height 402
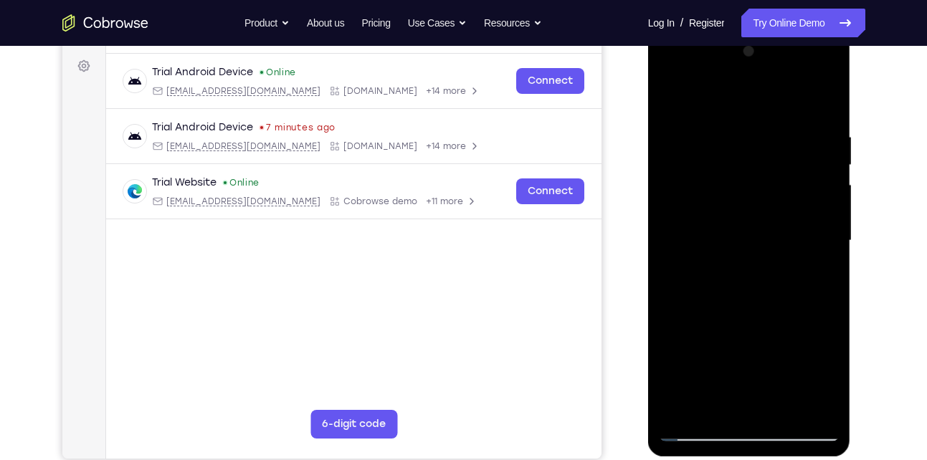
click at [804, 409] on div at bounding box center [749, 241] width 181 height 402
click at [745, 407] on div at bounding box center [749, 241] width 181 height 402
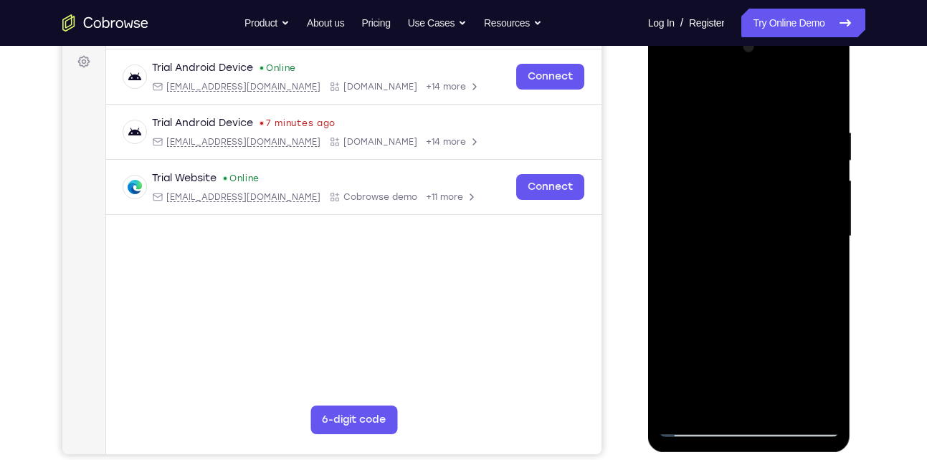
scroll to position [232, 0]
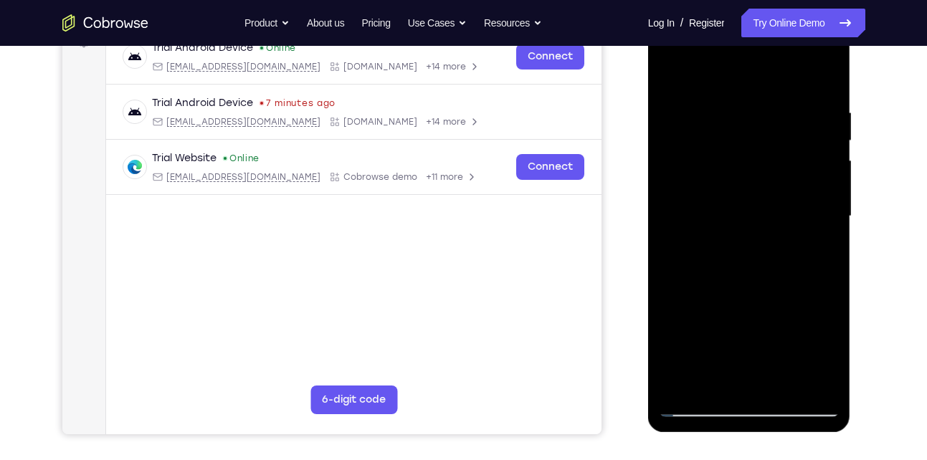
click at [695, 410] on div at bounding box center [749, 217] width 181 height 402
click at [816, 378] on div at bounding box center [749, 217] width 181 height 402
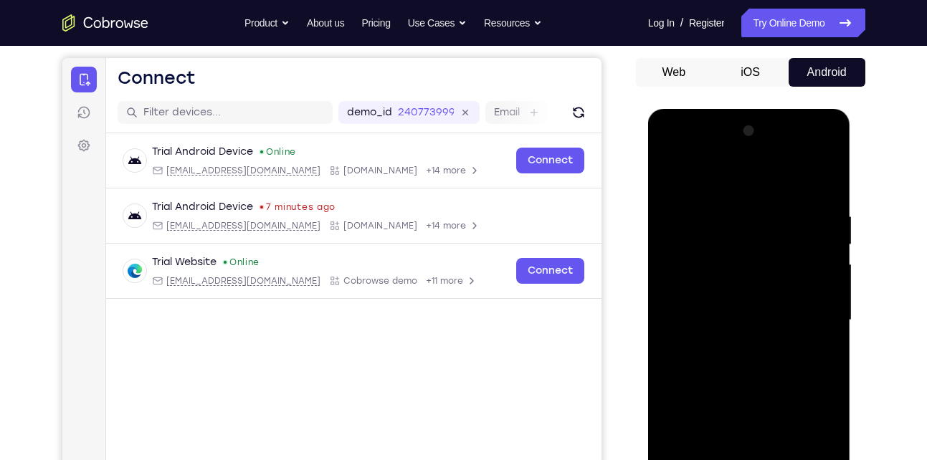
click at [812, 262] on div at bounding box center [749, 321] width 181 height 402
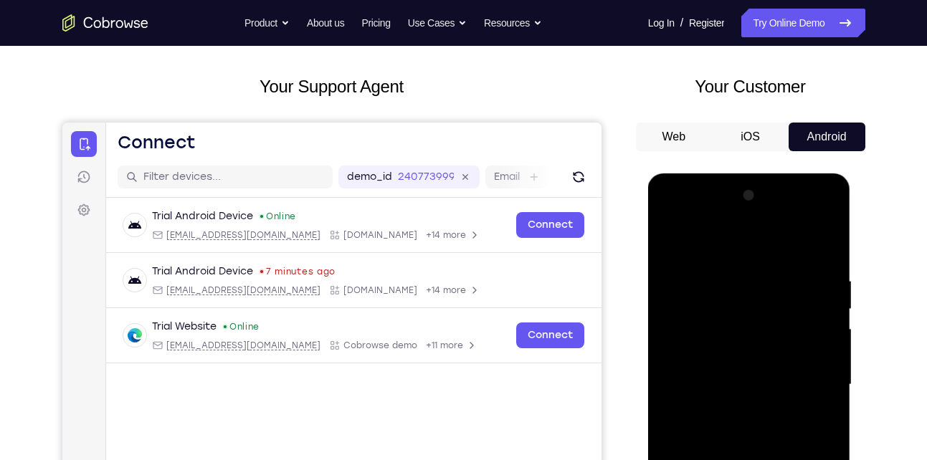
click at [817, 294] on div at bounding box center [749, 385] width 181 height 402
click at [825, 245] on div at bounding box center [749, 385] width 181 height 402
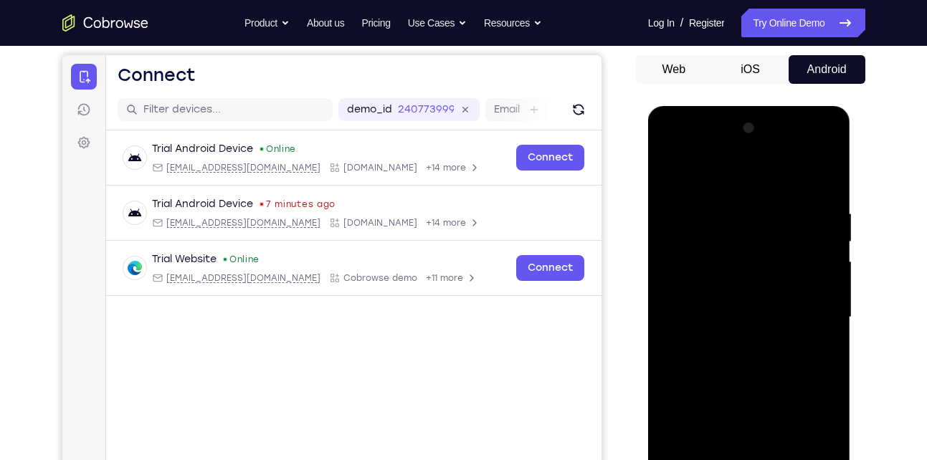
scroll to position [212, 0]
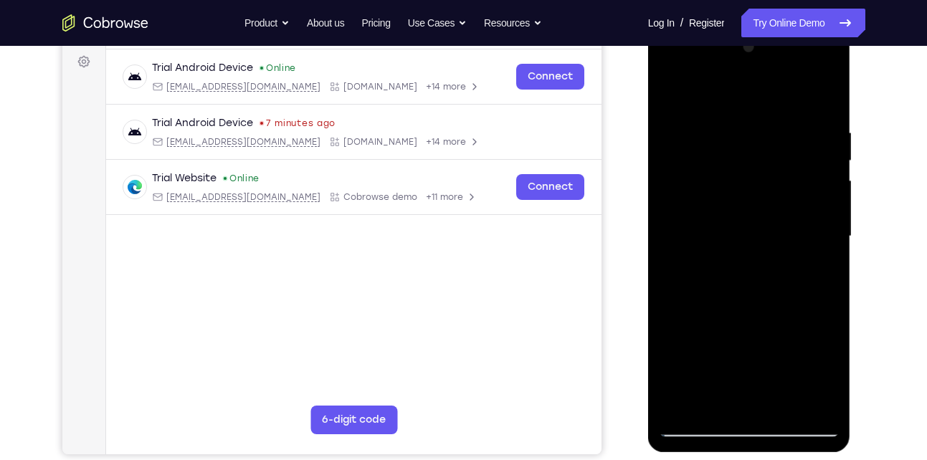
click at [781, 407] on div at bounding box center [749, 237] width 181 height 402
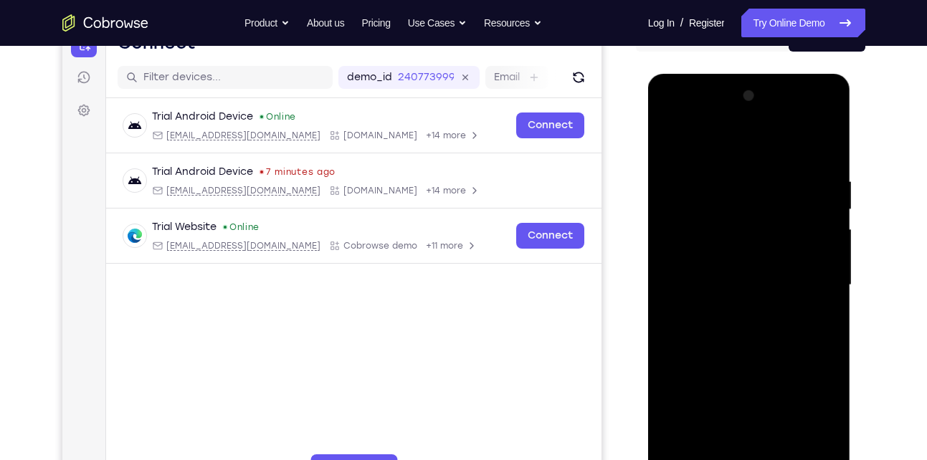
scroll to position [158, 0]
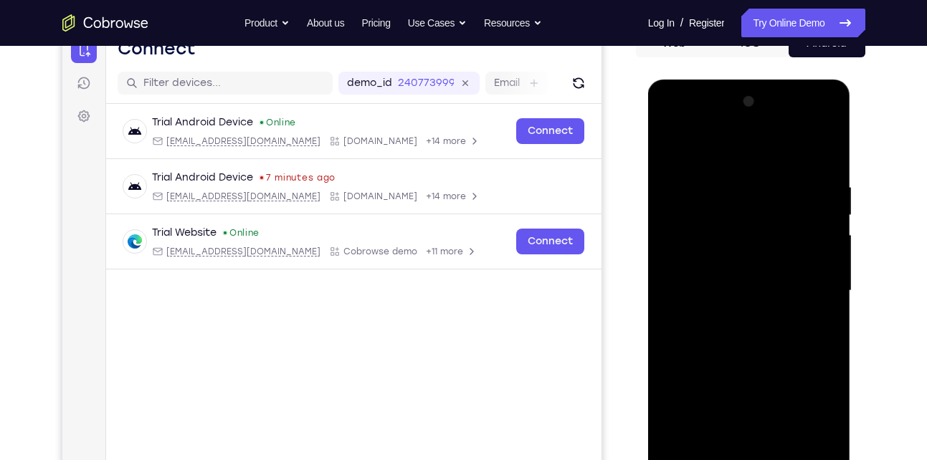
click at [751, 290] on div at bounding box center [749, 291] width 181 height 402
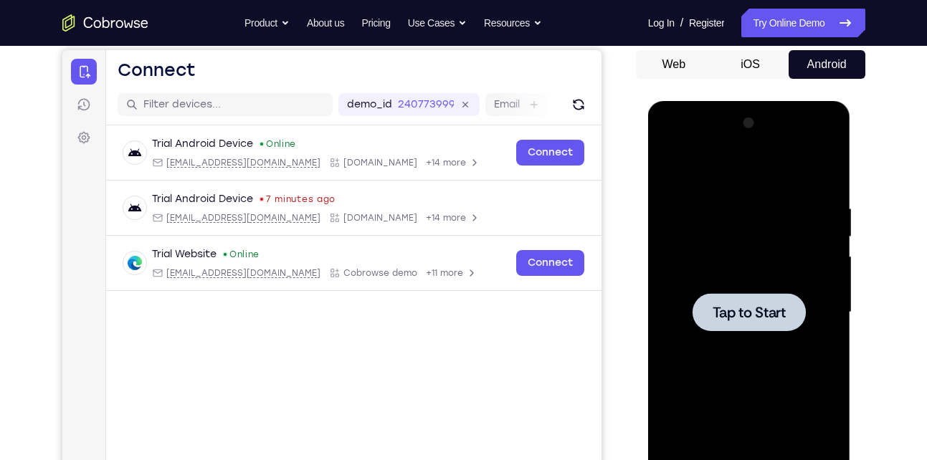
scroll to position [238, 0]
